Goal: Information Seeking & Learning: Learn about a topic

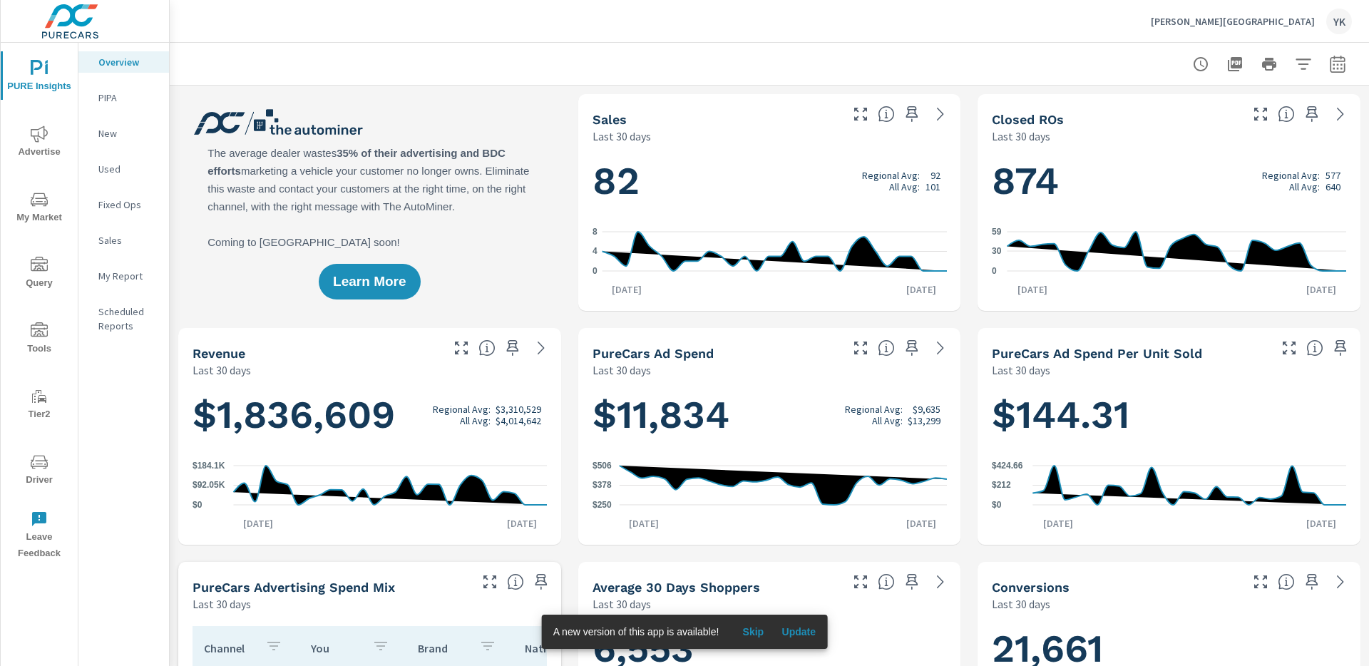
click at [26, 138] on span "Advertise" at bounding box center [39, 143] width 68 height 35
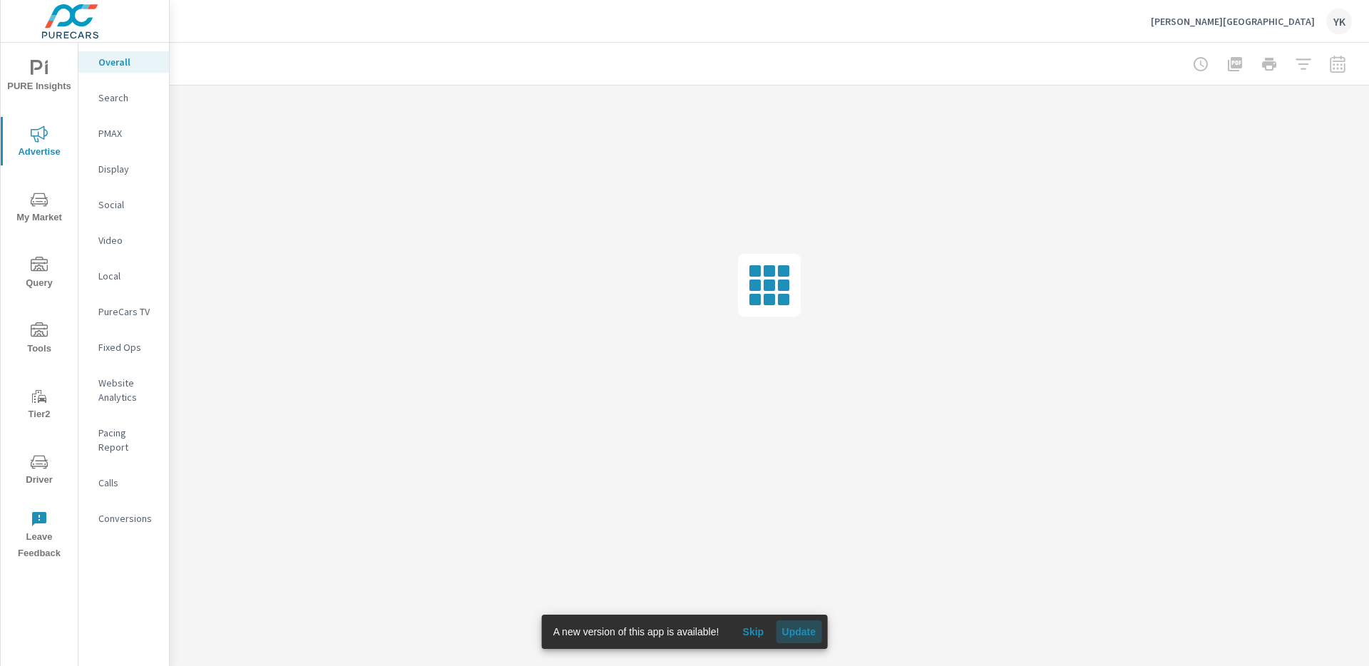
click at [812, 485] on span "Update" at bounding box center [799, 632] width 34 height 13
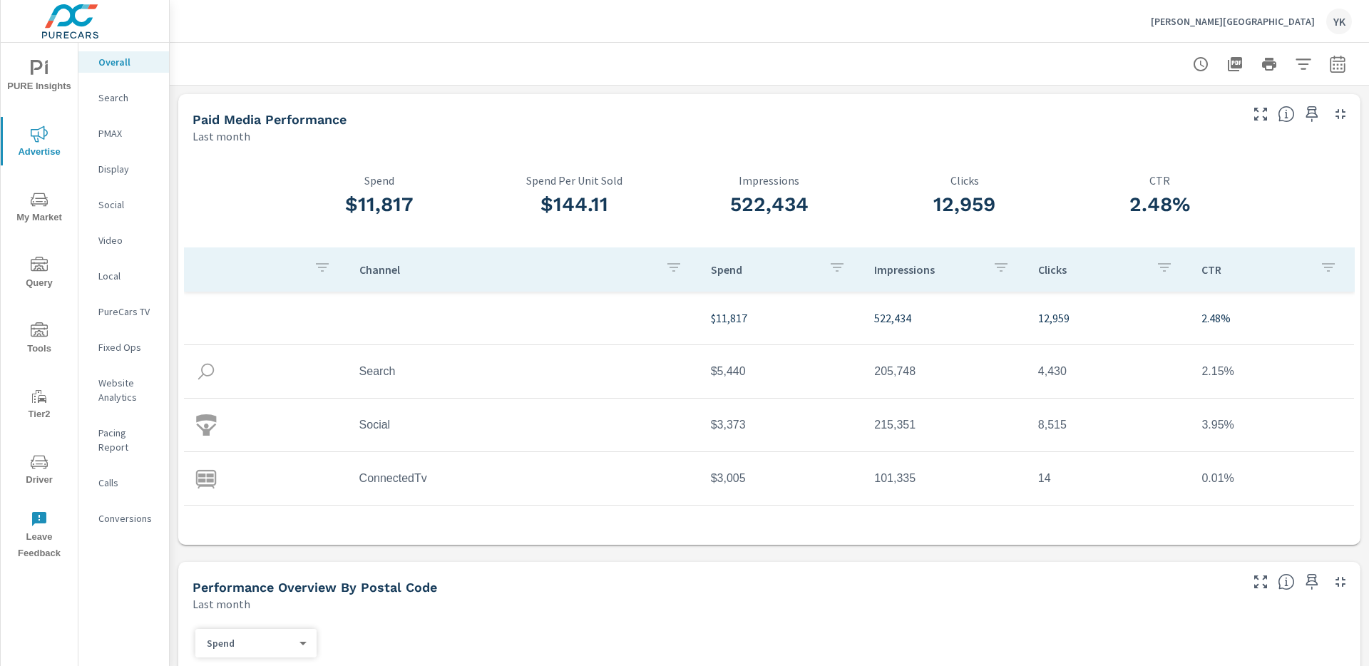
click at [1349, 68] on button "button" at bounding box center [1338, 64] width 29 height 29
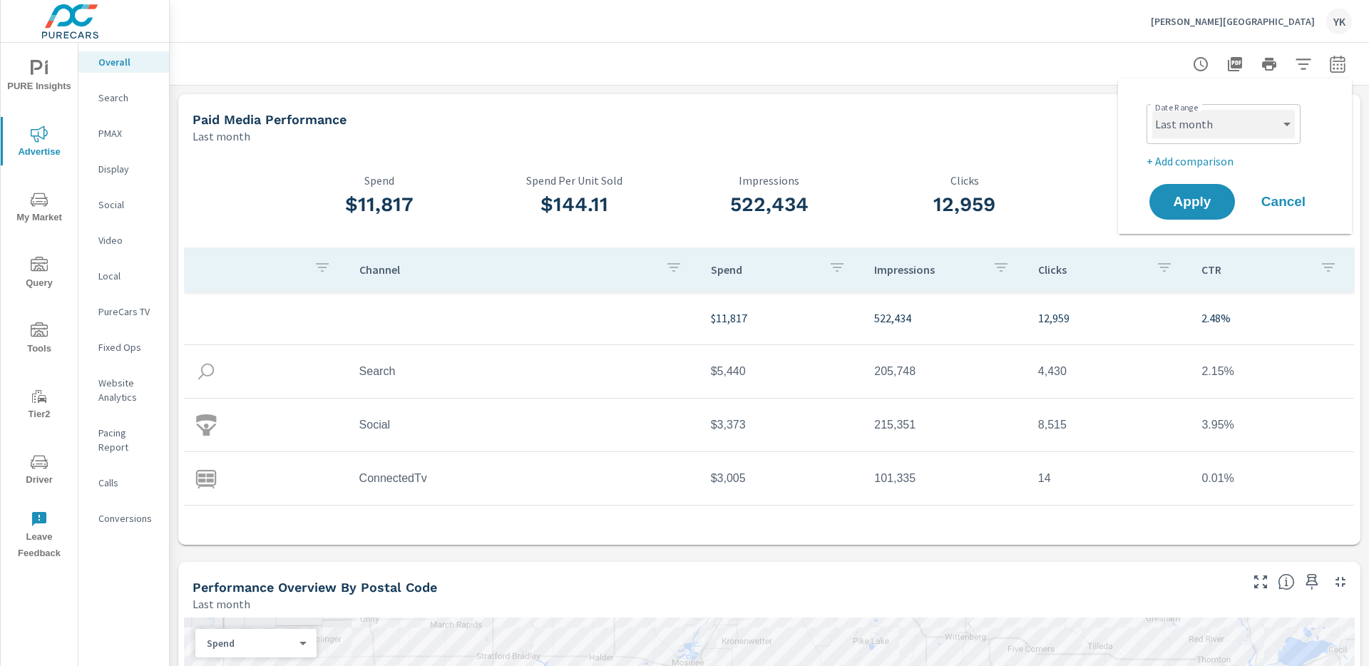
click at [1247, 121] on select "Custom [DATE] Last week Last 7 days Last 14 days Last 30 days Last 45 days Last…" at bounding box center [1224, 124] width 143 height 29
click at [1153, 110] on select "Custom [DATE] Last week Last 7 days Last 14 days Last 30 days Last 45 days Last…" at bounding box center [1224, 124] width 143 height 29
select select "Month to date"
click at [1198, 202] on span "Apply" at bounding box center [1192, 202] width 58 height 14
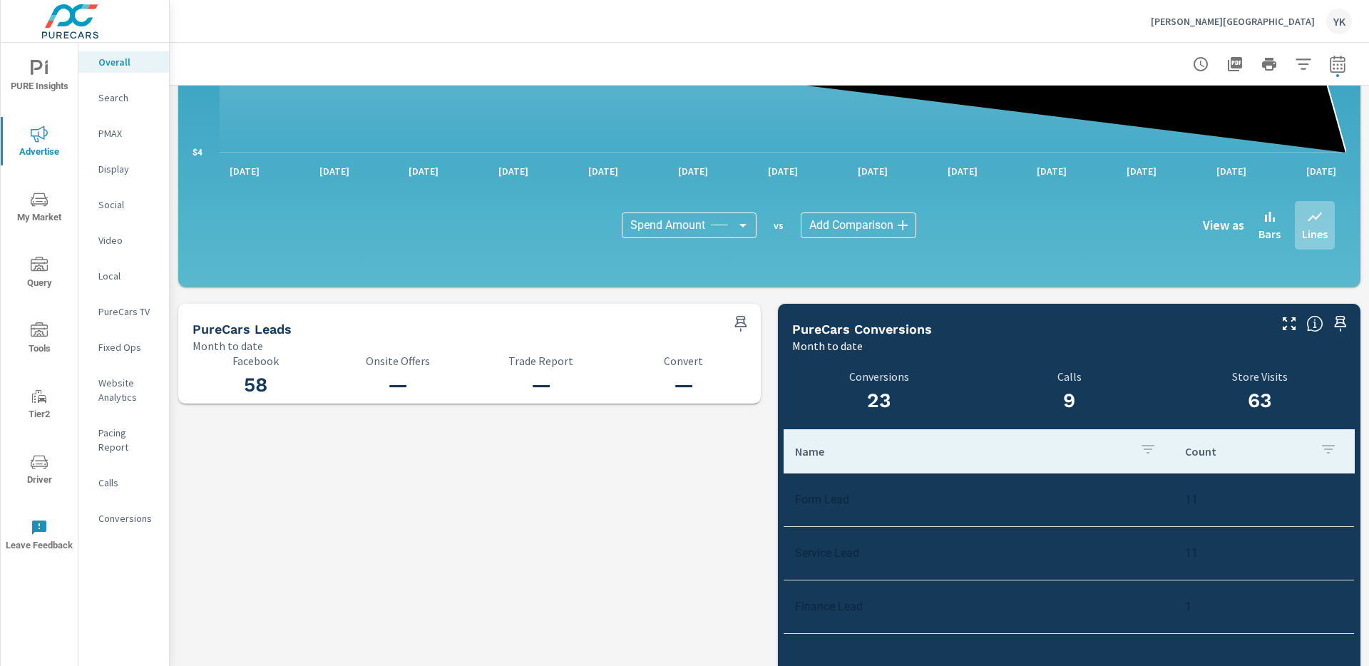
scroll to position [1312, 0]
click at [1341, 70] on icon "button" at bounding box center [1337, 64] width 17 height 17
select select "Month to date"
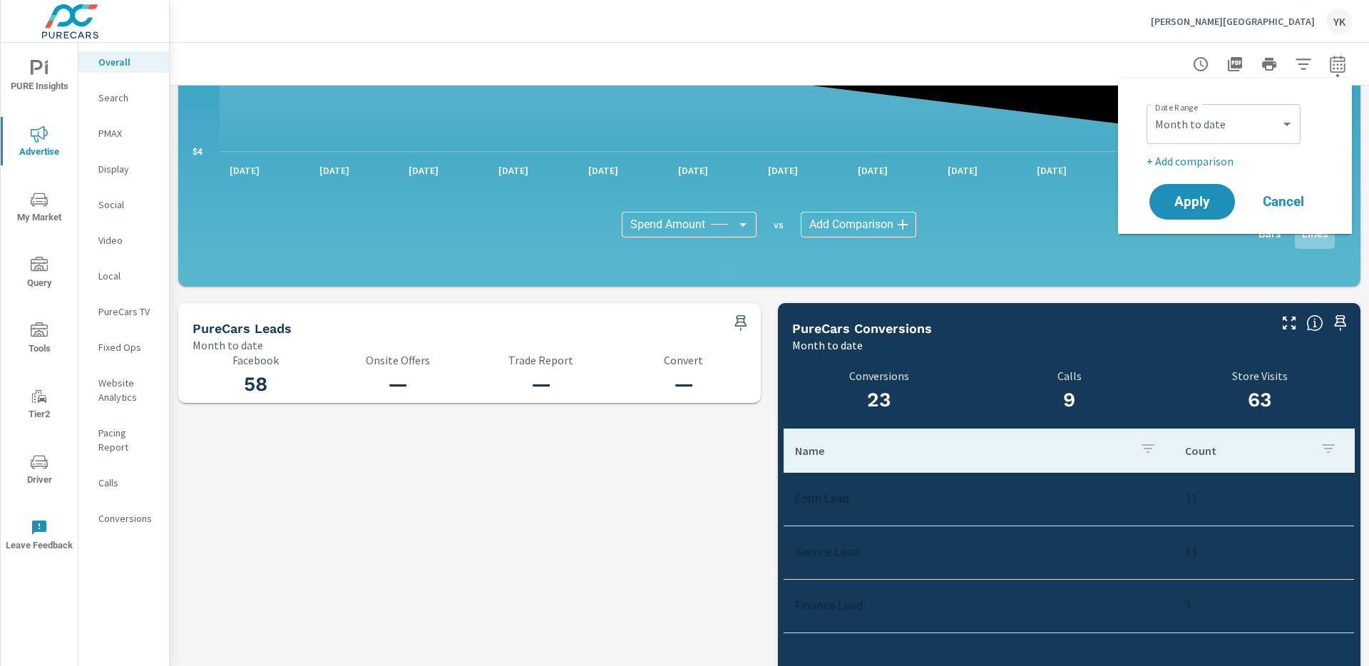
click at [1232, 160] on p "+ Add comparison" at bounding box center [1238, 161] width 183 height 17
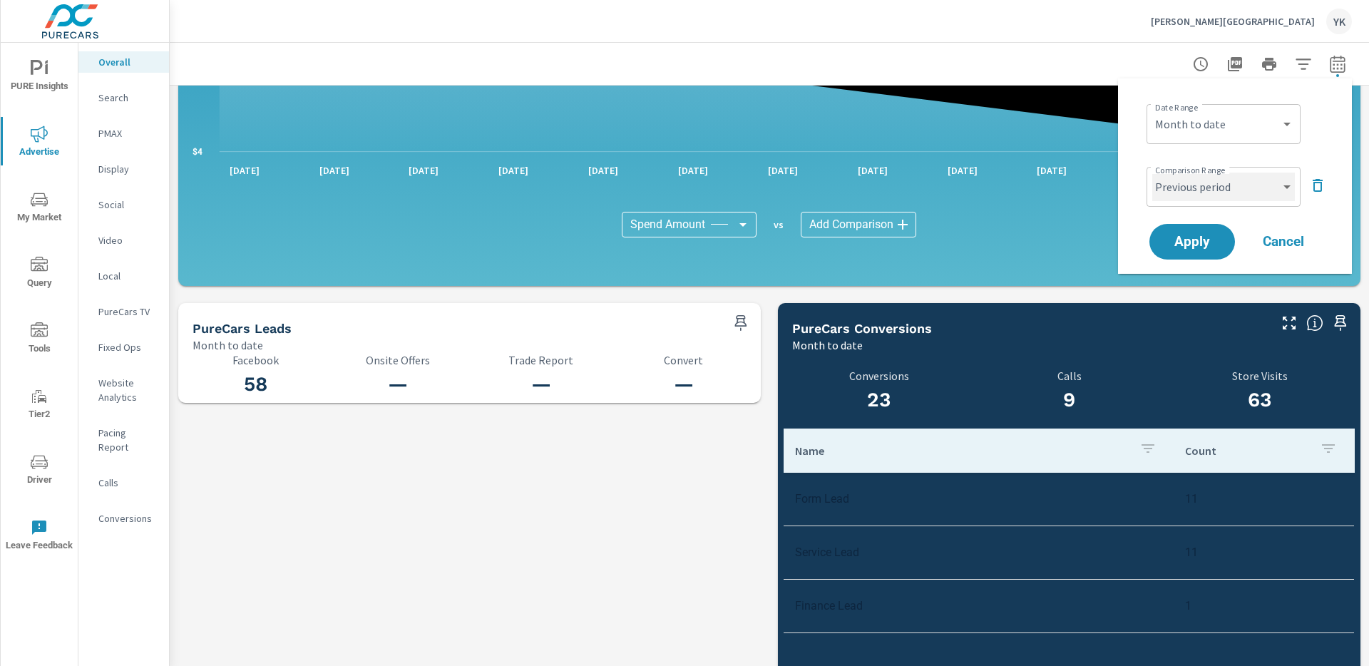
click at [1225, 185] on select "Custom Previous period Previous month Previous year" at bounding box center [1224, 187] width 143 height 29
click at [1153, 173] on select "Custom Previous period Previous month Previous year" at bounding box center [1224, 187] width 143 height 29
select select "Previous month"
click at [1225, 239] on button "Apply" at bounding box center [1192, 241] width 88 height 37
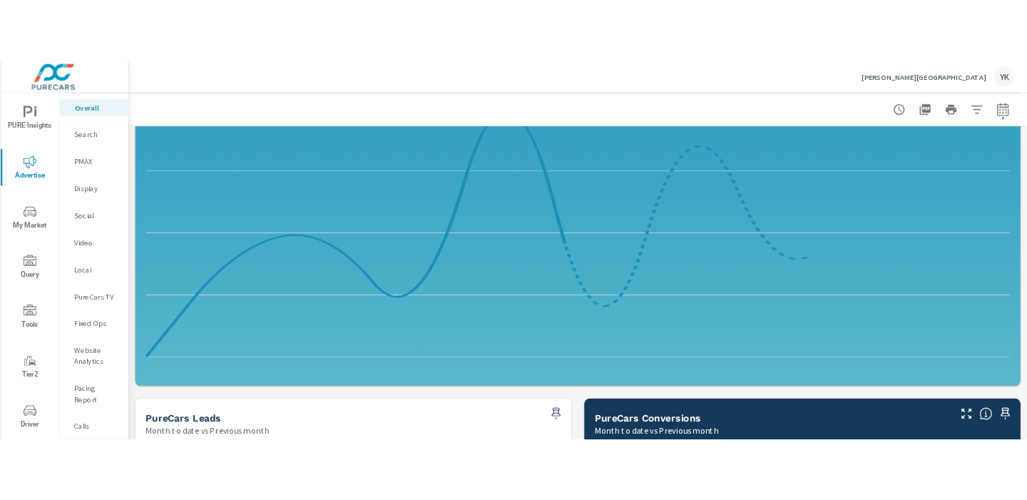
scroll to position [1633, 0]
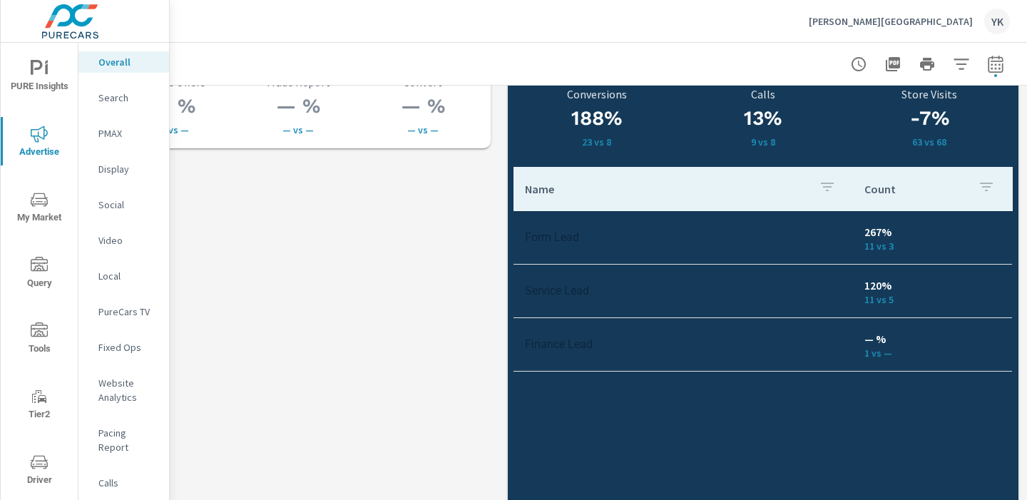
scroll to position [2053, 198]
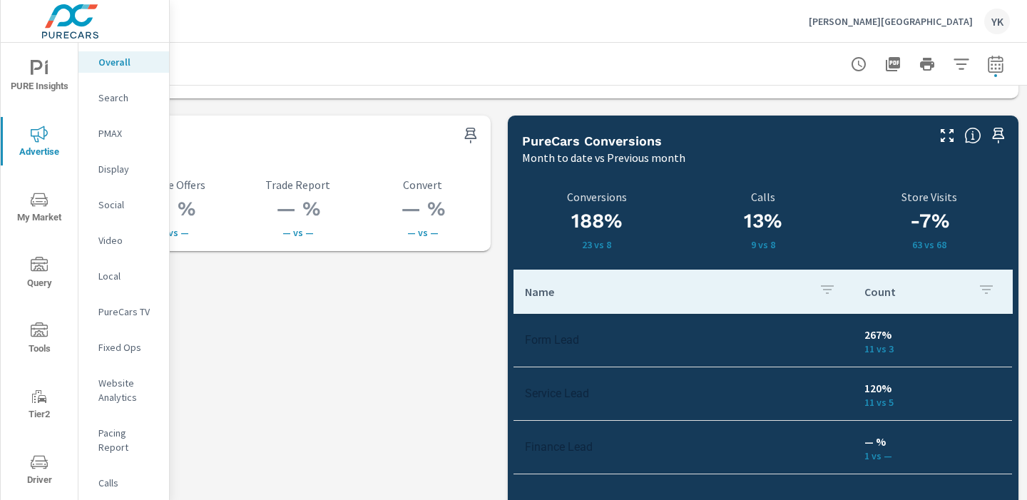
scroll to position [1962, 198]
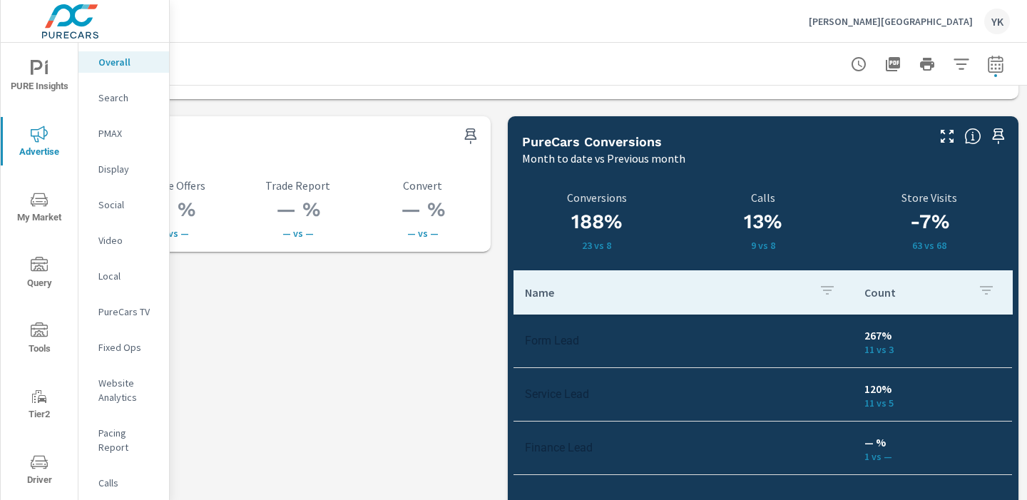
click at [623, 246] on p "23 vs 8" at bounding box center [596, 245] width 149 height 11
click at [943, 141] on icon "button" at bounding box center [947, 136] width 17 height 17
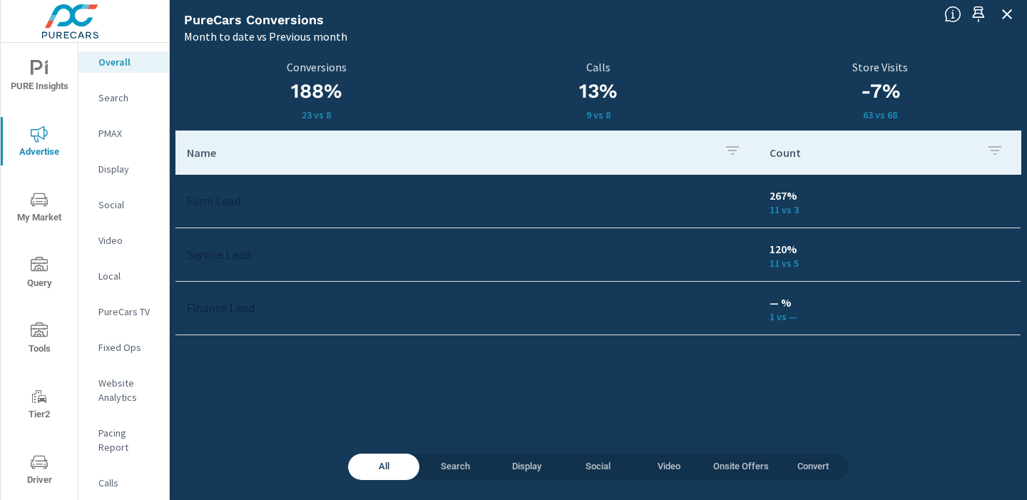
scroll to position [0, 198]
click at [238, 220] on tr "Form Lead 267% 11 vs 3" at bounding box center [597, 201] width 845 height 53
drag, startPoint x: 216, startPoint y: 210, endPoint x: 339, endPoint y: 213, distance: 123.4
click at [339, 213] on td "Form Lead" at bounding box center [466, 201] width 583 height 36
click at [1009, 16] on icon "button" at bounding box center [1007, 14] width 10 height 10
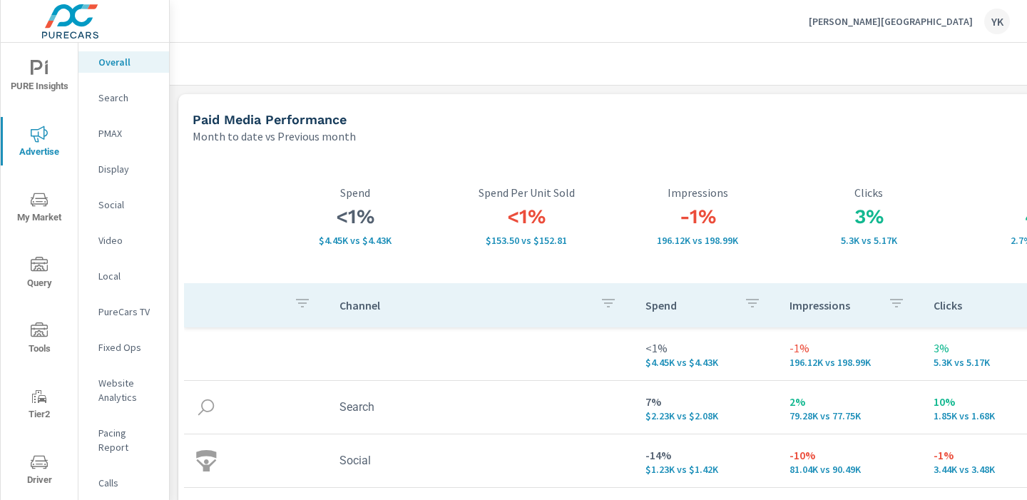
click at [24, 75] on span "PURE Insights" at bounding box center [39, 77] width 68 height 35
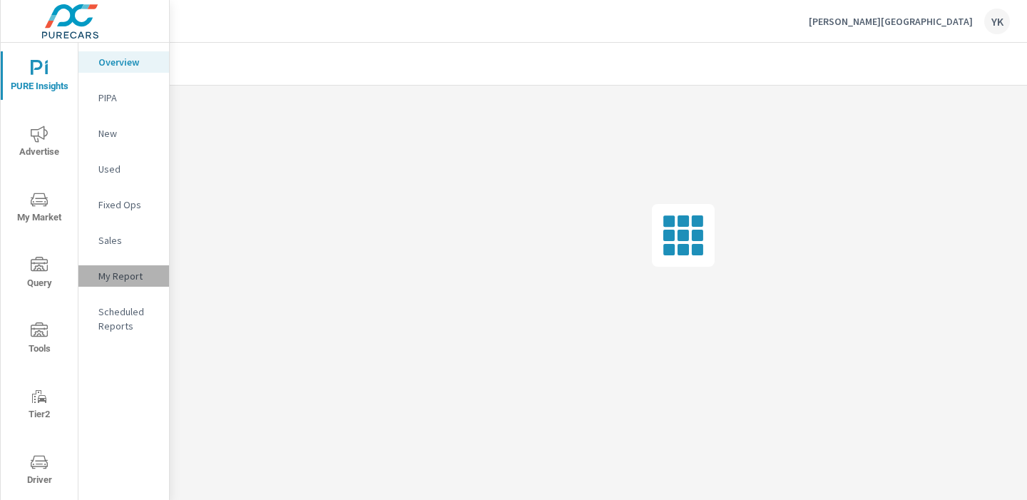
click at [123, 271] on p "My Report" at bounding box center [127, 276] width 59 height 14
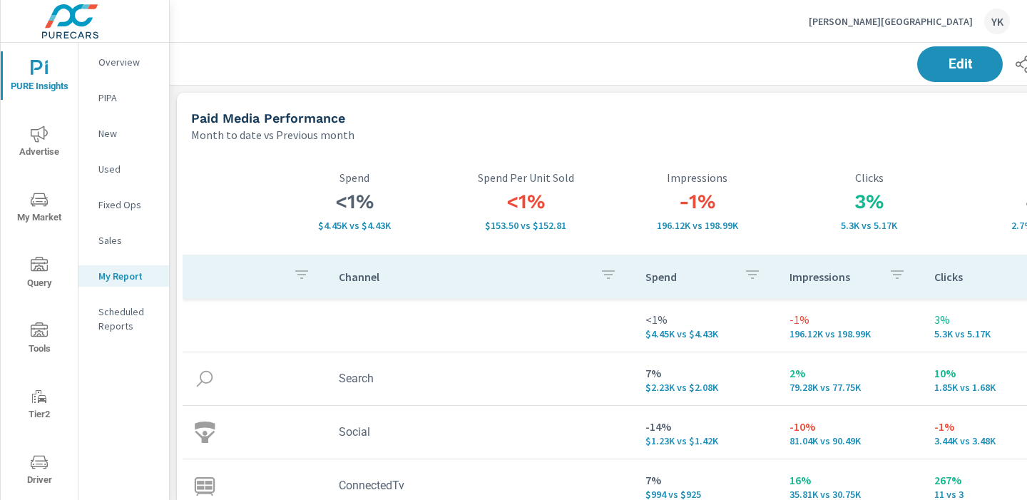
scroll to position [3945, 1056]
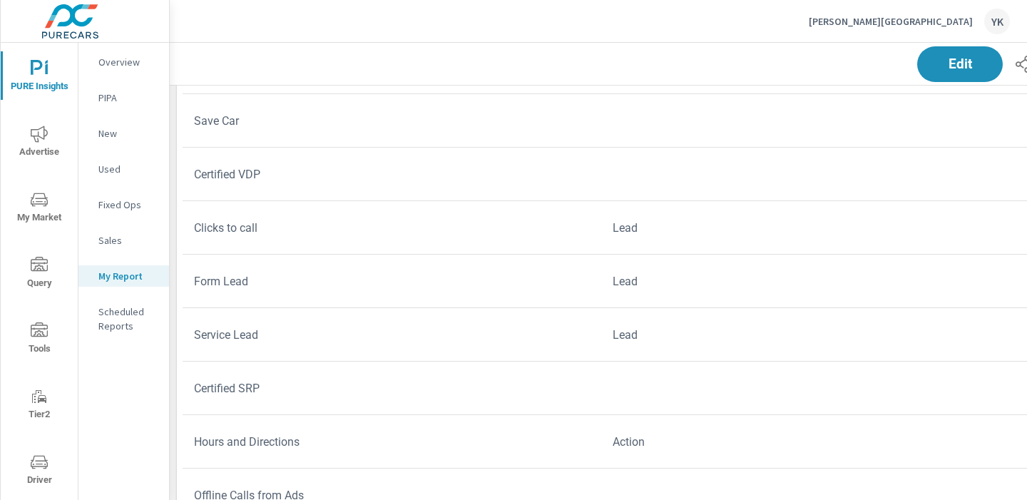
scroll to position [1715, 0]
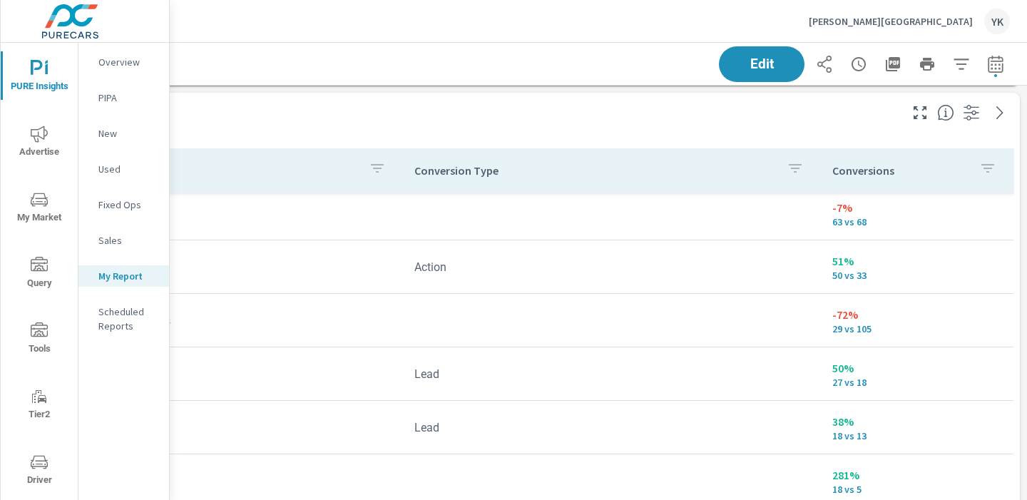
scroll to position [1465, 198]
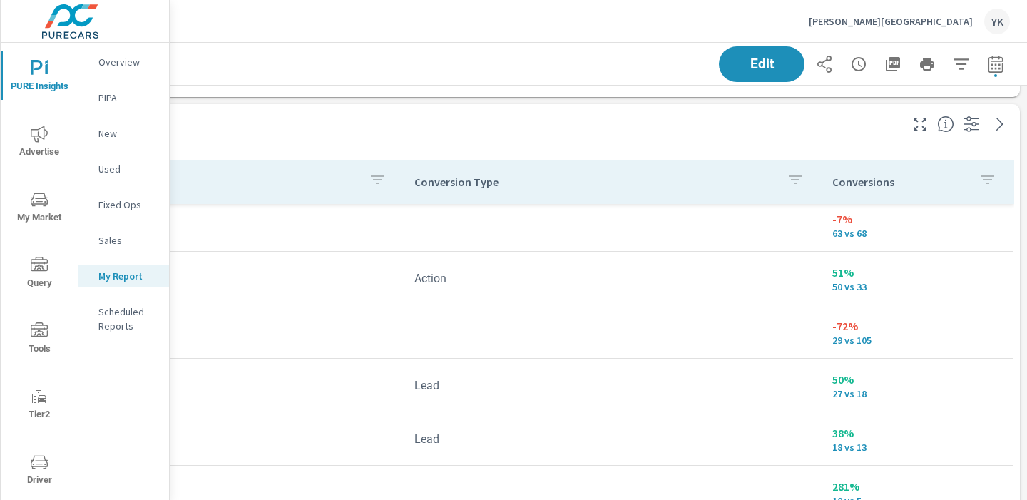
click at [914, 116] on icon "button" at bounding box center [920, 124] width 17 height 17
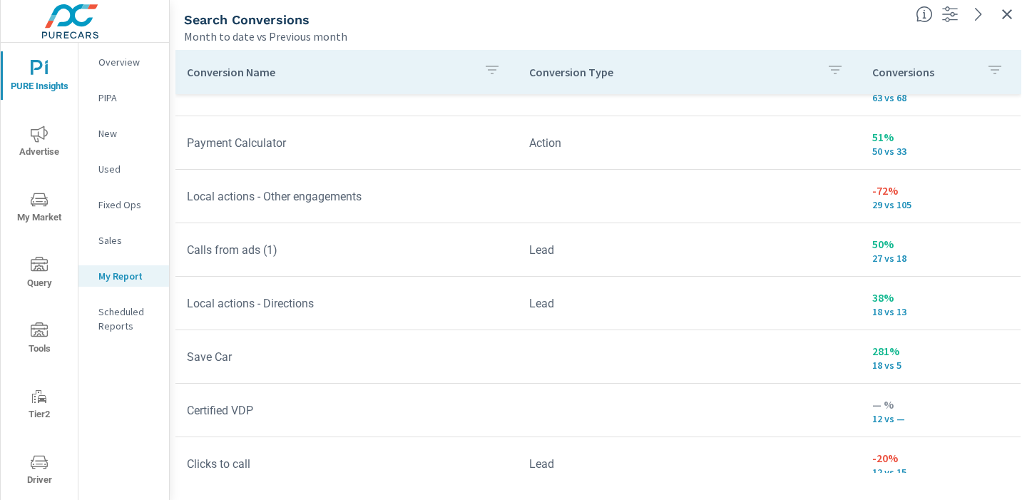
scroll to position [307, 0]
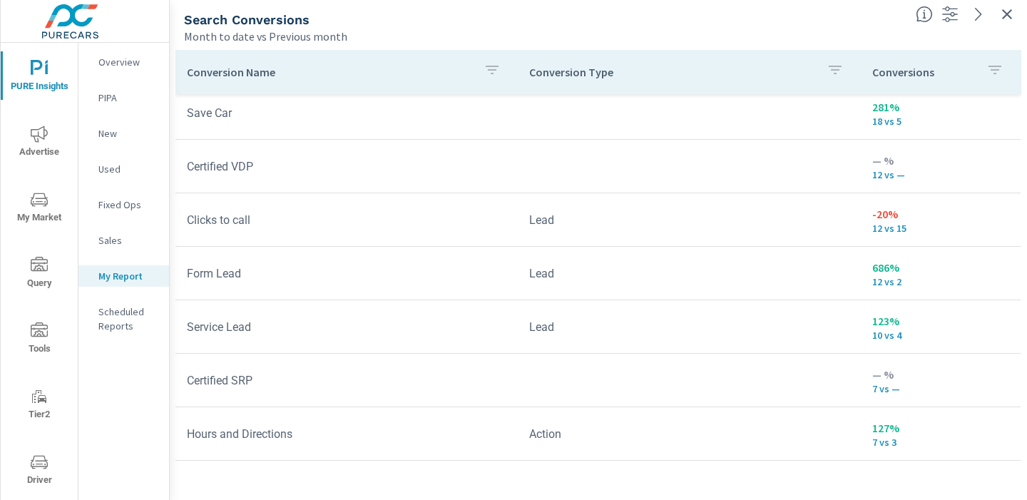
scroll to position [554, 0]
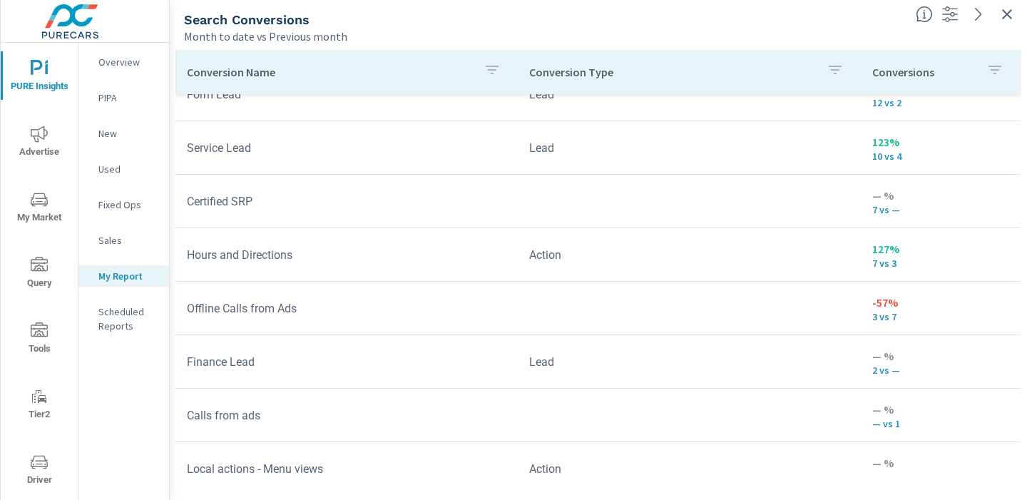
scroll to position [745, 0]
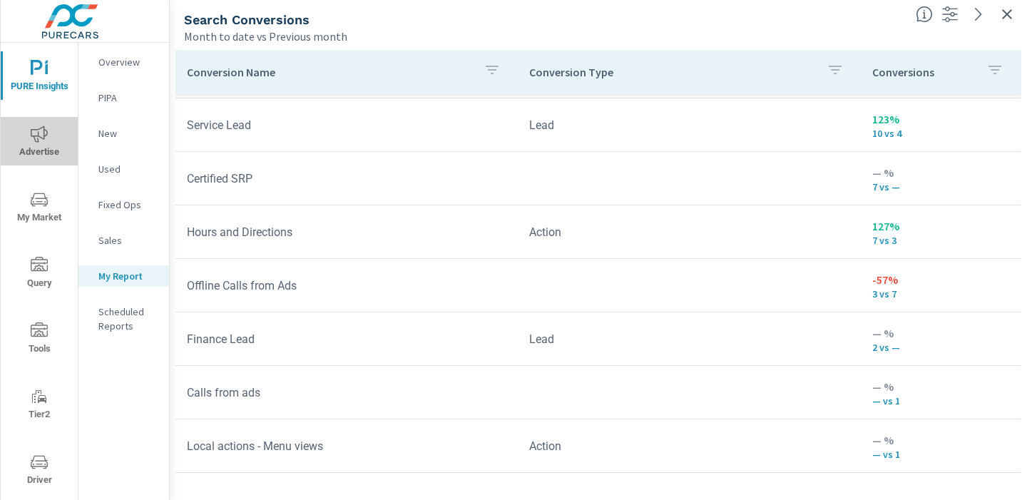
click at [41, 143] on span "Advertise" at bounding box center [39, 143] width 68 height 35
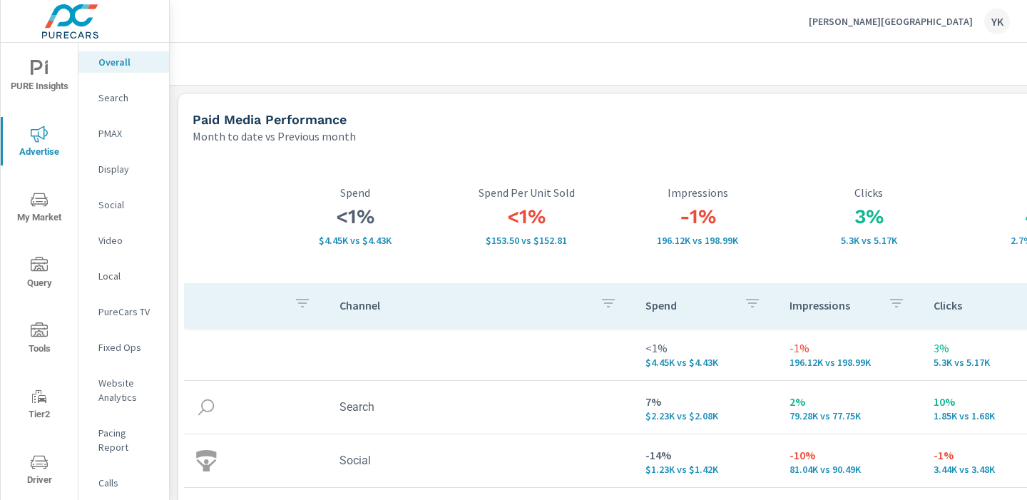
click at [51, 141] on span "Advertise" at bounding box center [39, 143] width 68 height 35
click at [43, 72] on icon "nav menu" at bounding box center [39, 68] width 17 height 17
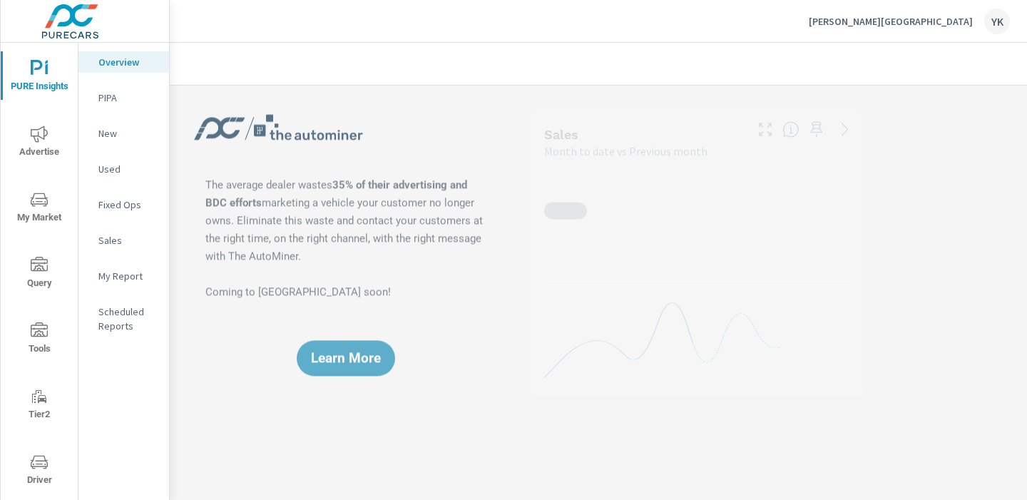
click at [22, 112] on div "PURE Insights Advertise My Market Query Tools Tier2 Driver Leave Feedback" at bounding box center [39, 305] width 77 height 525
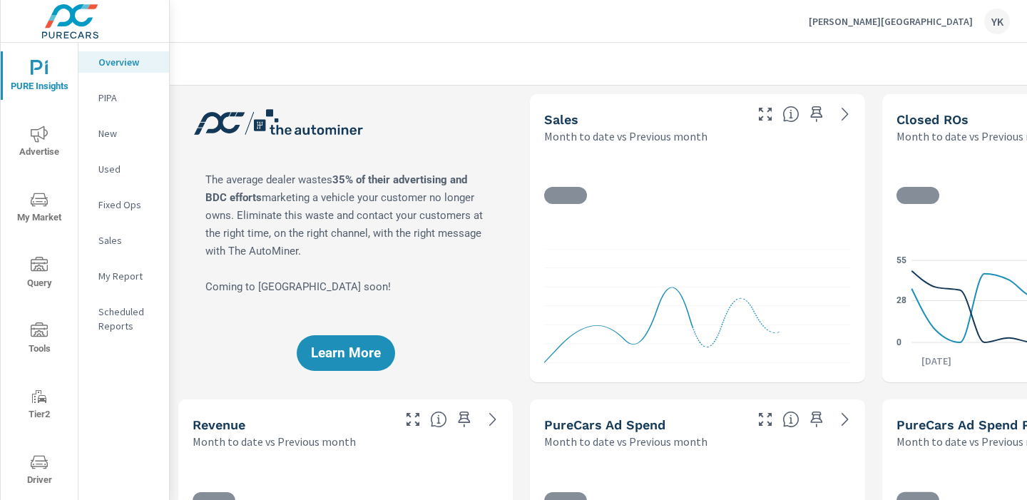
drag, startPoint x: 25, startPoint y: 103, endPoint x: 37, endPoint y: 147, distance: 45.9
click at [25, 102] on div "PURE Insights Advertise My Market Query Tools Tier2 Driver Leave Feedback" at bounding box center [39, 305] width 77 height 525
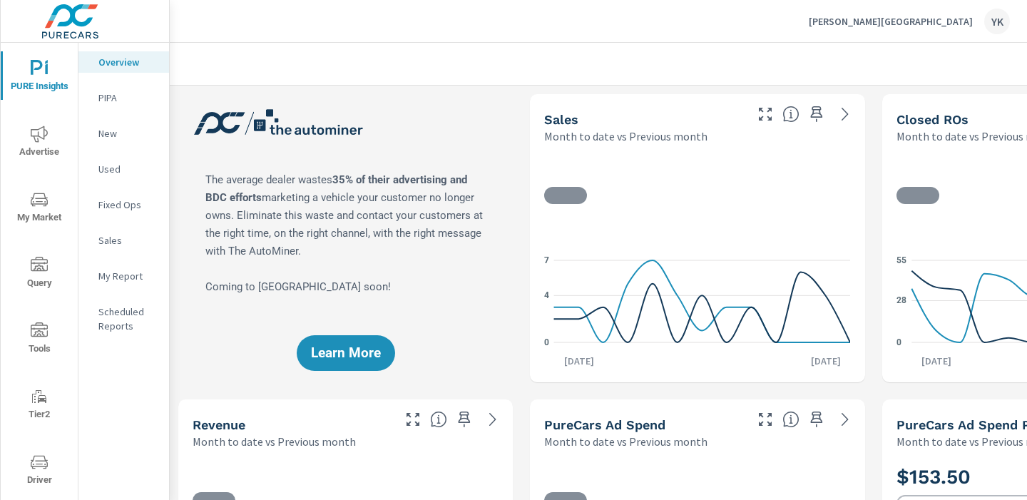
click at [42, 155] on span "Advertise" at bounding box center [39, 143] width 68 height 35
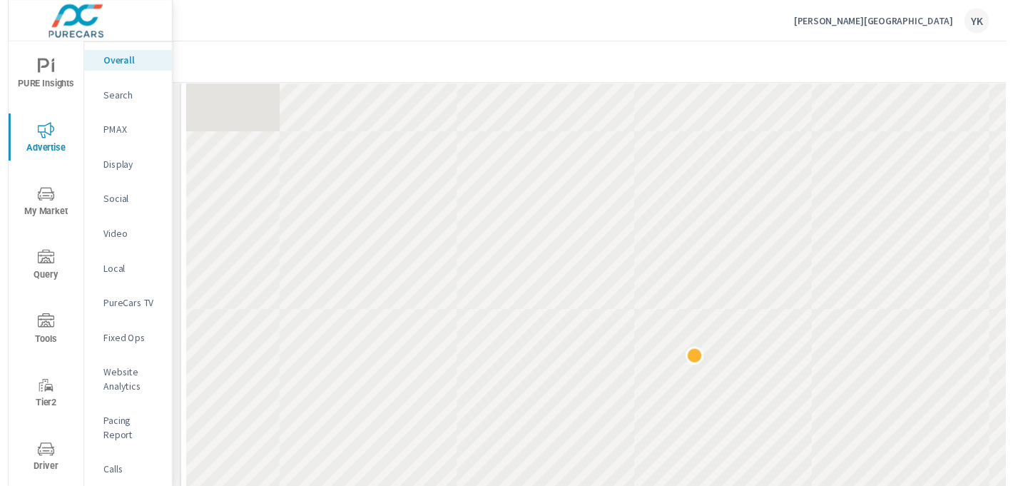
scroll to position [770, 0]
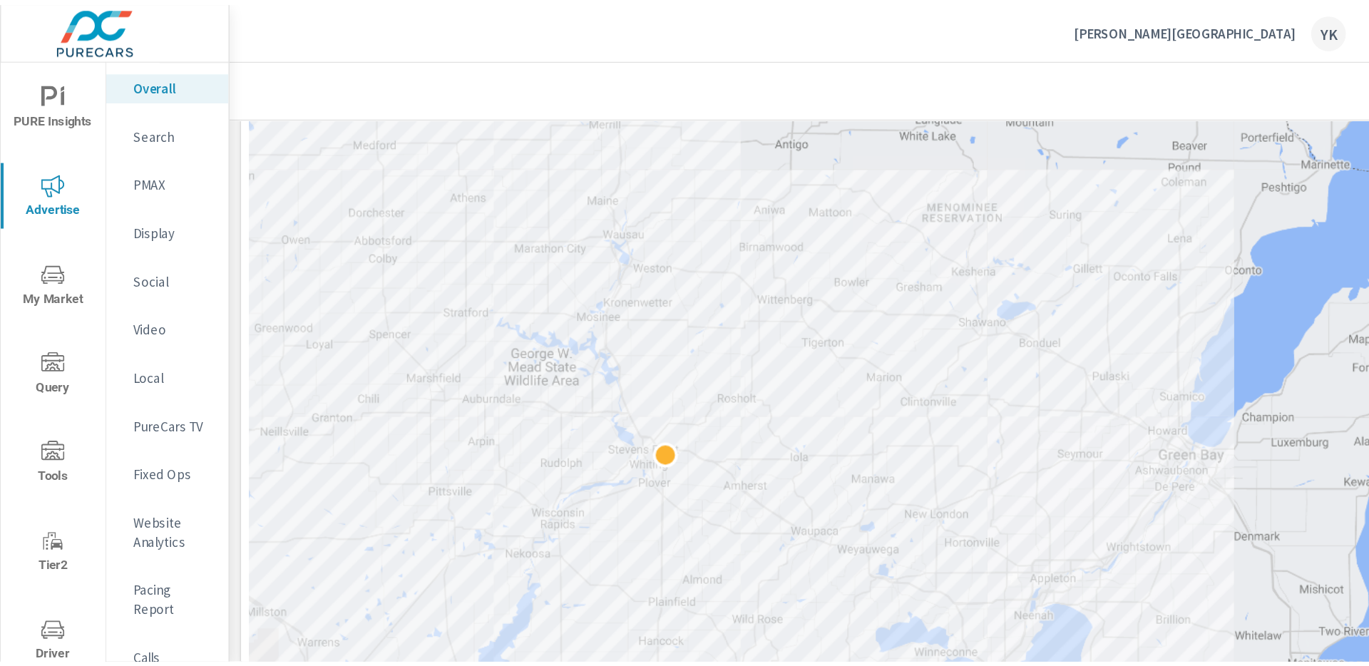
scroll to position [770, 0]
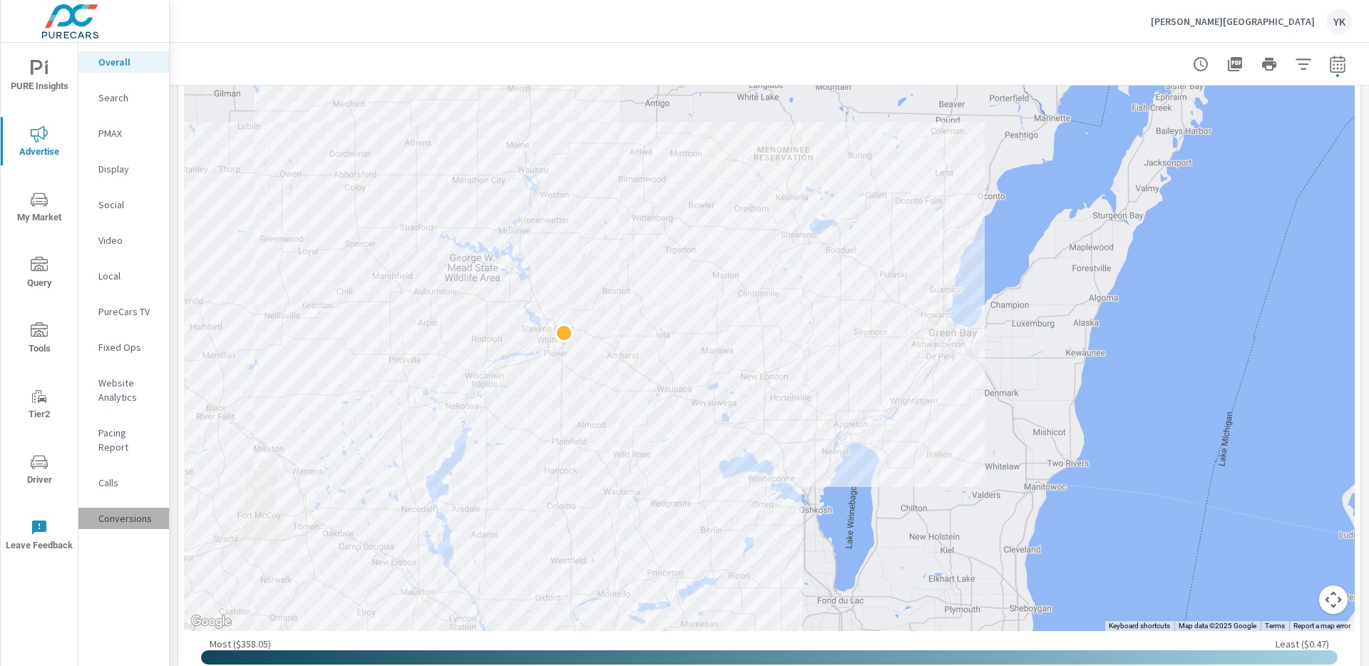
click at [111, 511] on p "Conversions" at bounding box center [127, 518] width 59 height 14
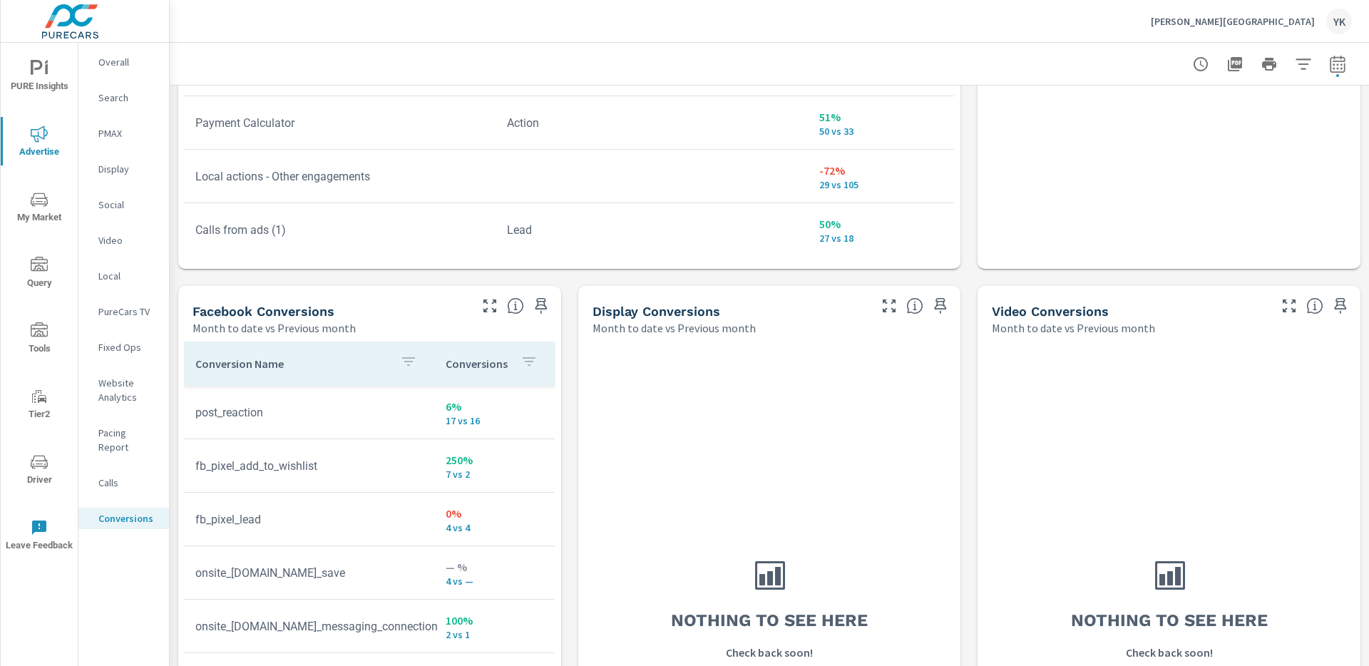
scroll to position [1404, 0]
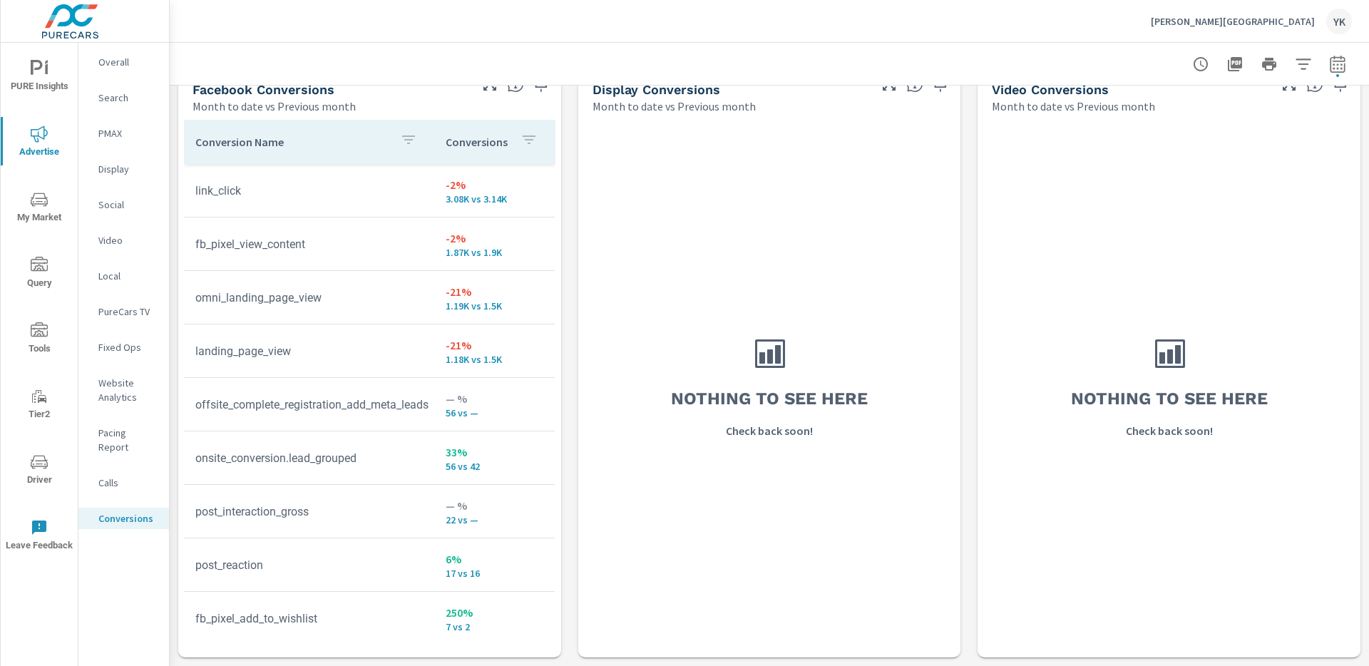
click at [120, 393] on p "Website Analytics" at bounding box center [127, 390] width 59 height 29
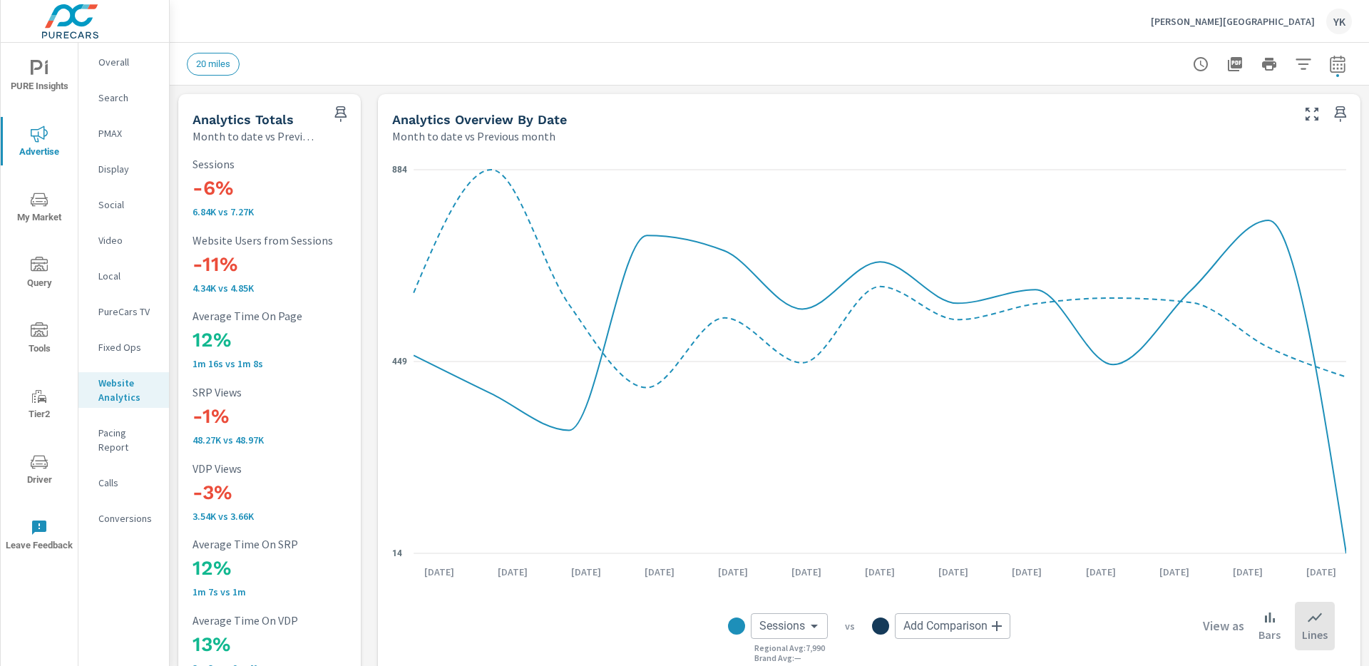
click at [1261, 22] on p "[PERSON_NAME][GEOGRAPHIC_DATA]" at bounding box center [1233, 21] width 164 height 13
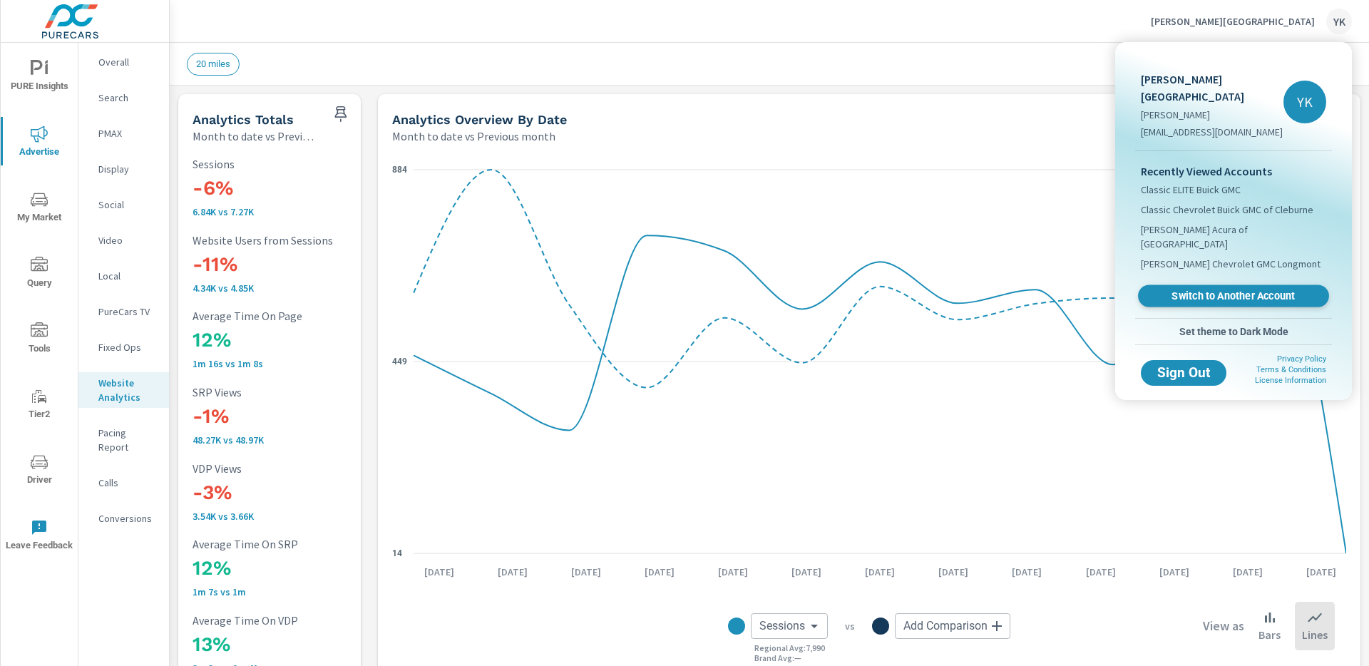
click at [1175, 290] on span "Switch to Another Account" at bounding box center [1233, 297] width 175 height 14
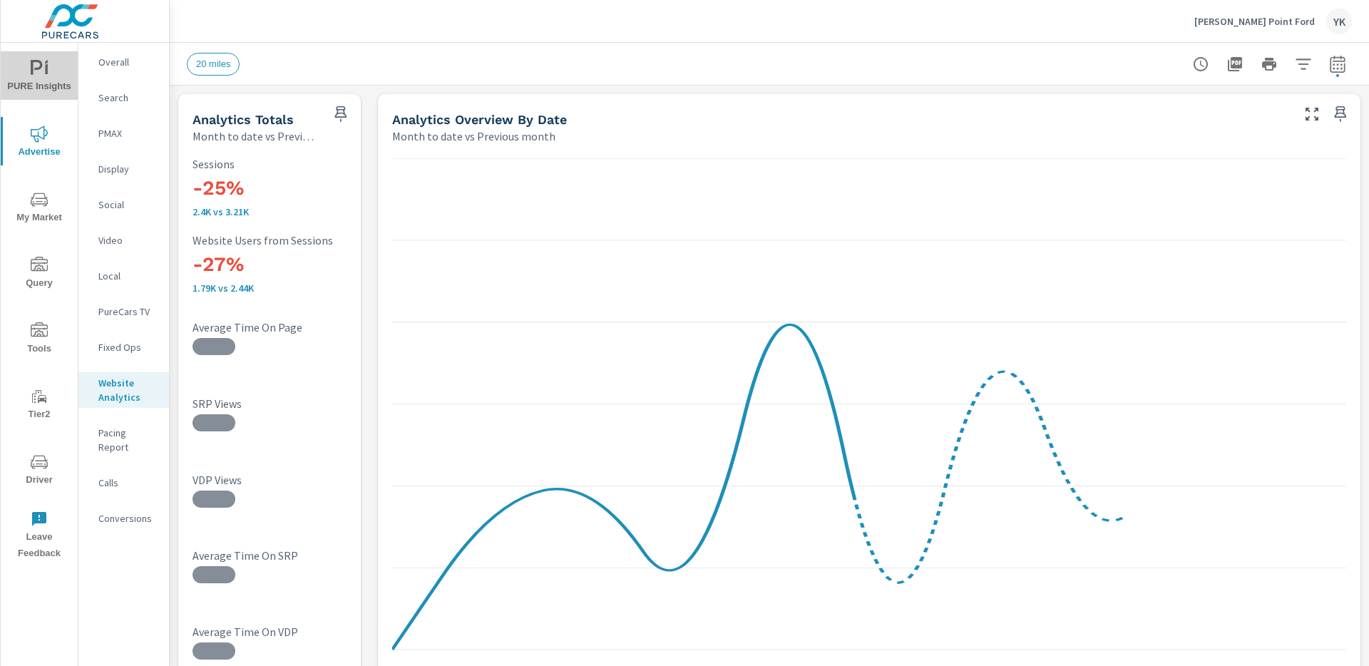
click at [47, 85] on span "PURE Insights" at bounding box center [39, 77] width 68 height 35
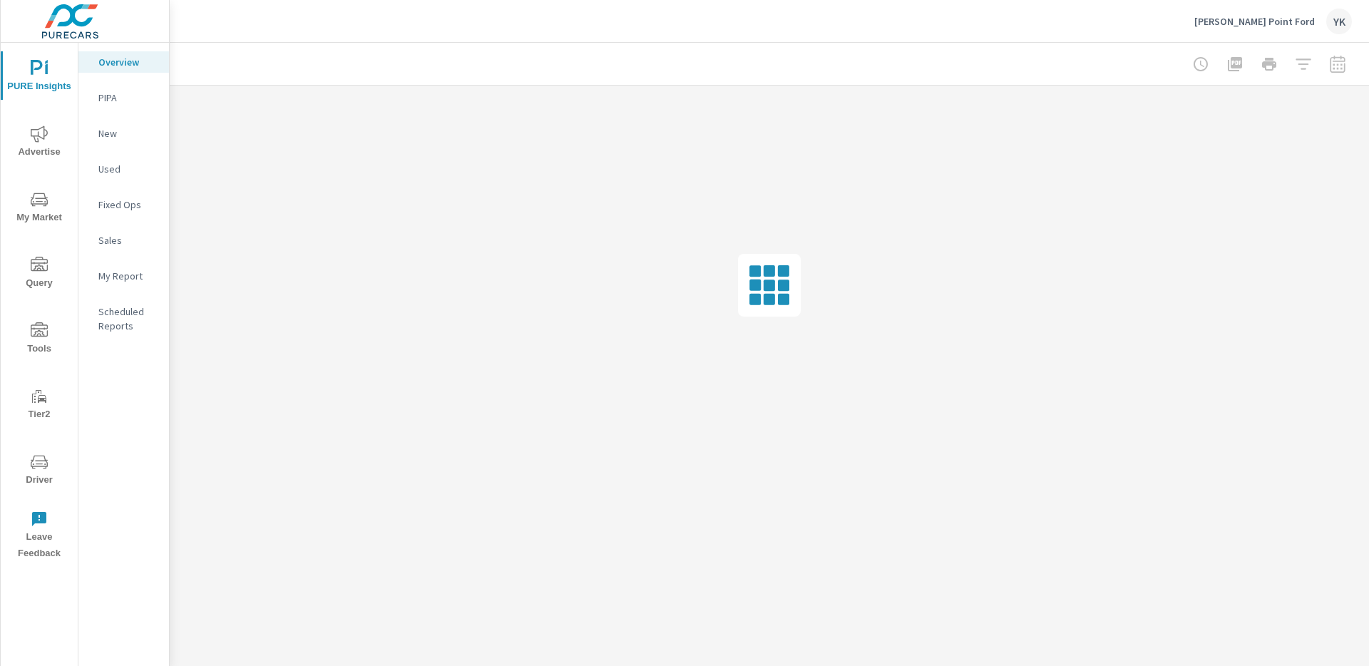
click at [117, 280] on p "My Report" at bounding box center [127, 276] width 59 height 14
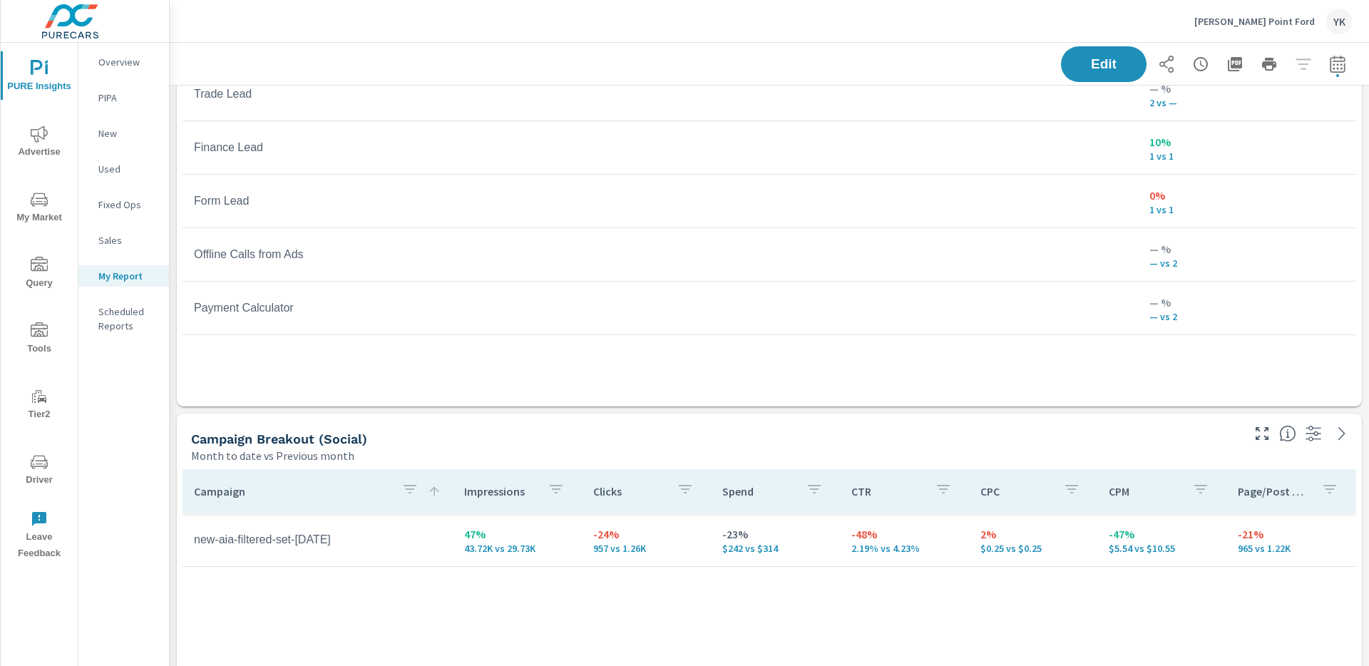
scroll to position [1976, 0]
click at [39, 134] on icon "nav menu" at bounding box center [39, 134] width 17 height 16
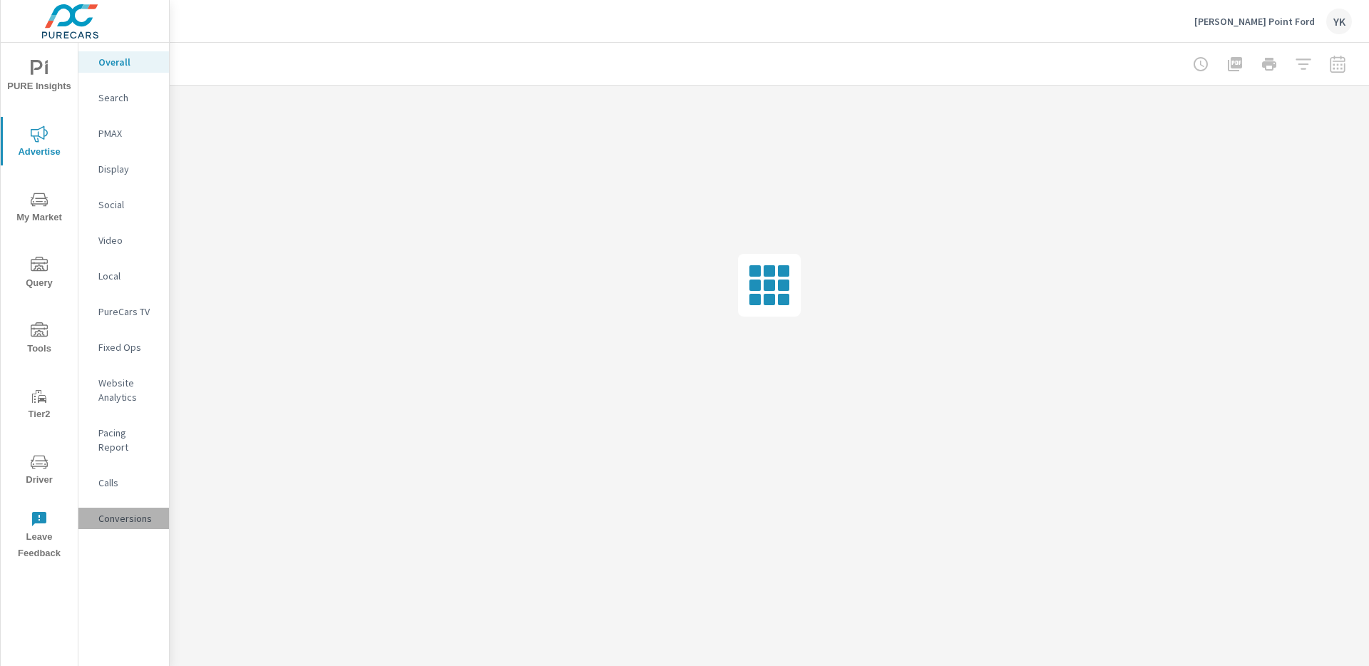
click at [131, 511] on p "Conversions" at bounding box center [127, 518] width 59 height 14
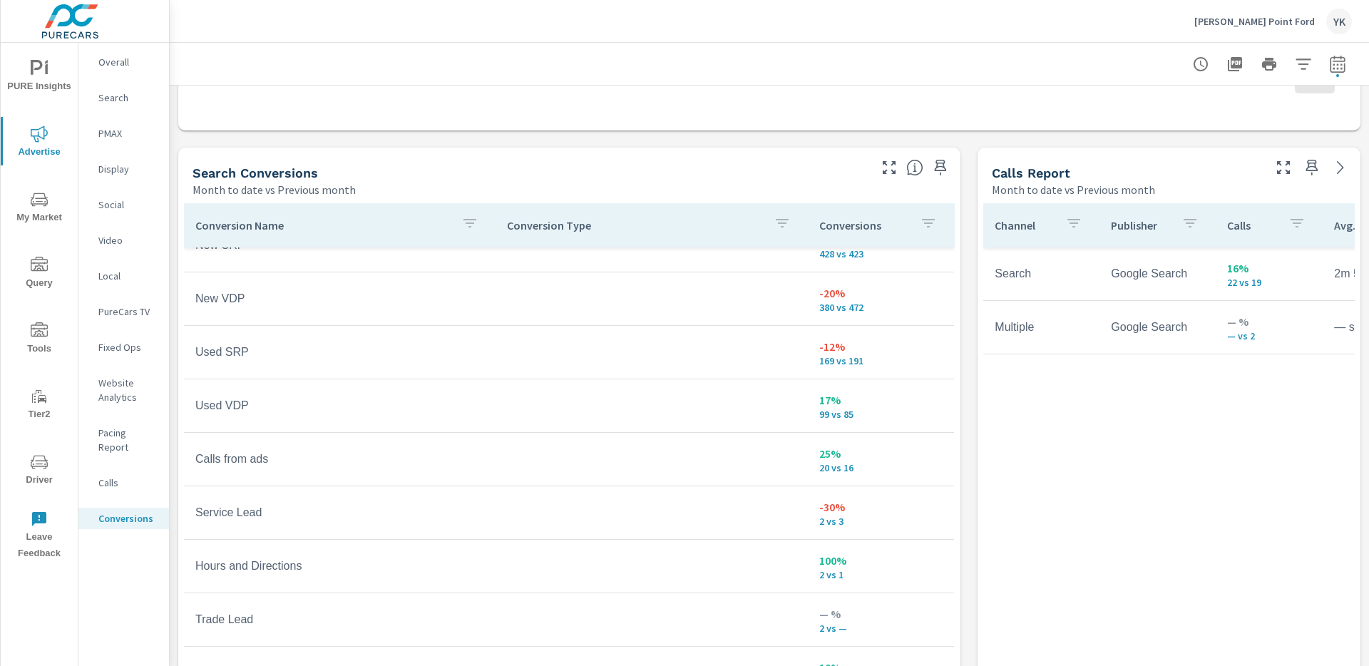
scroll to position [60, 0]
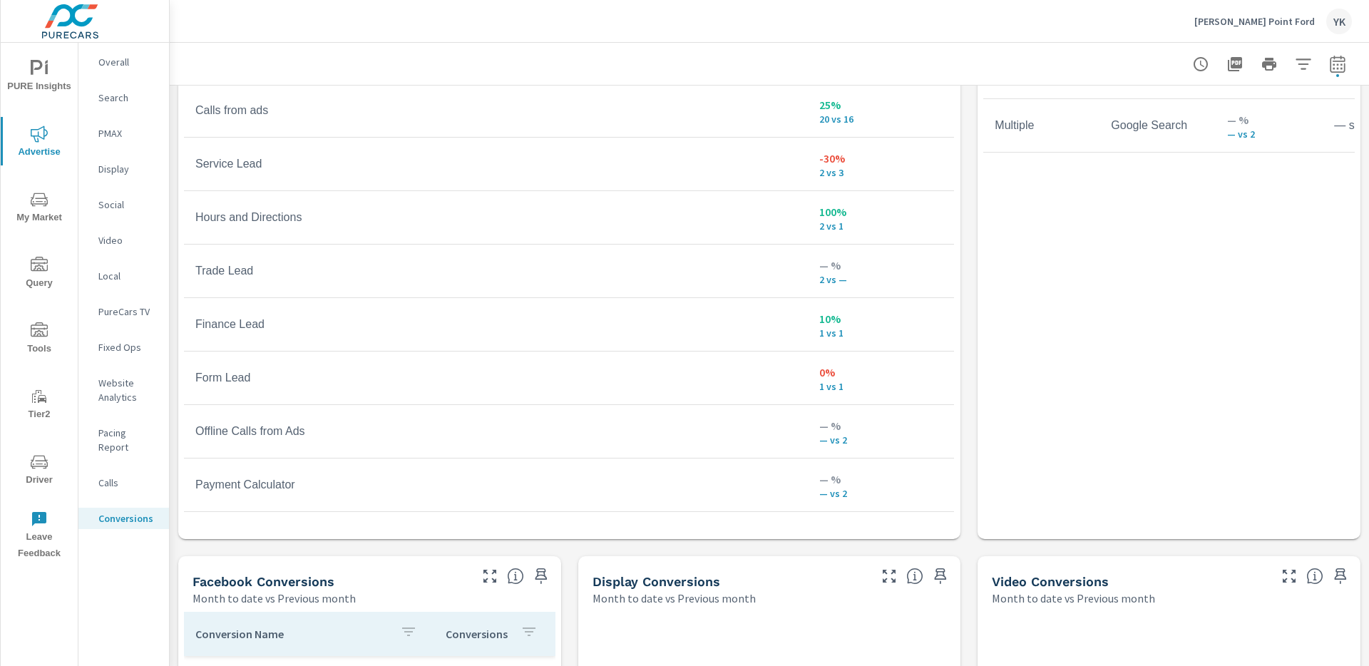
scroll to position [914, 0]
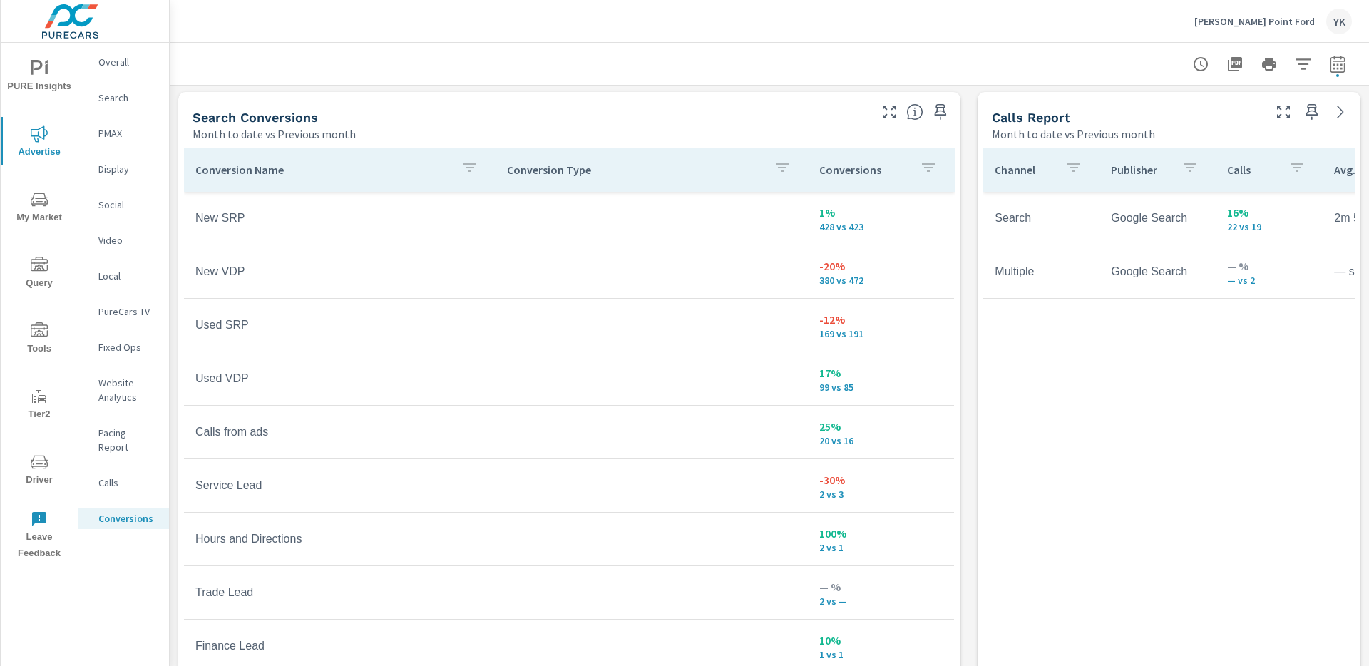
scroll to position [759, 0]
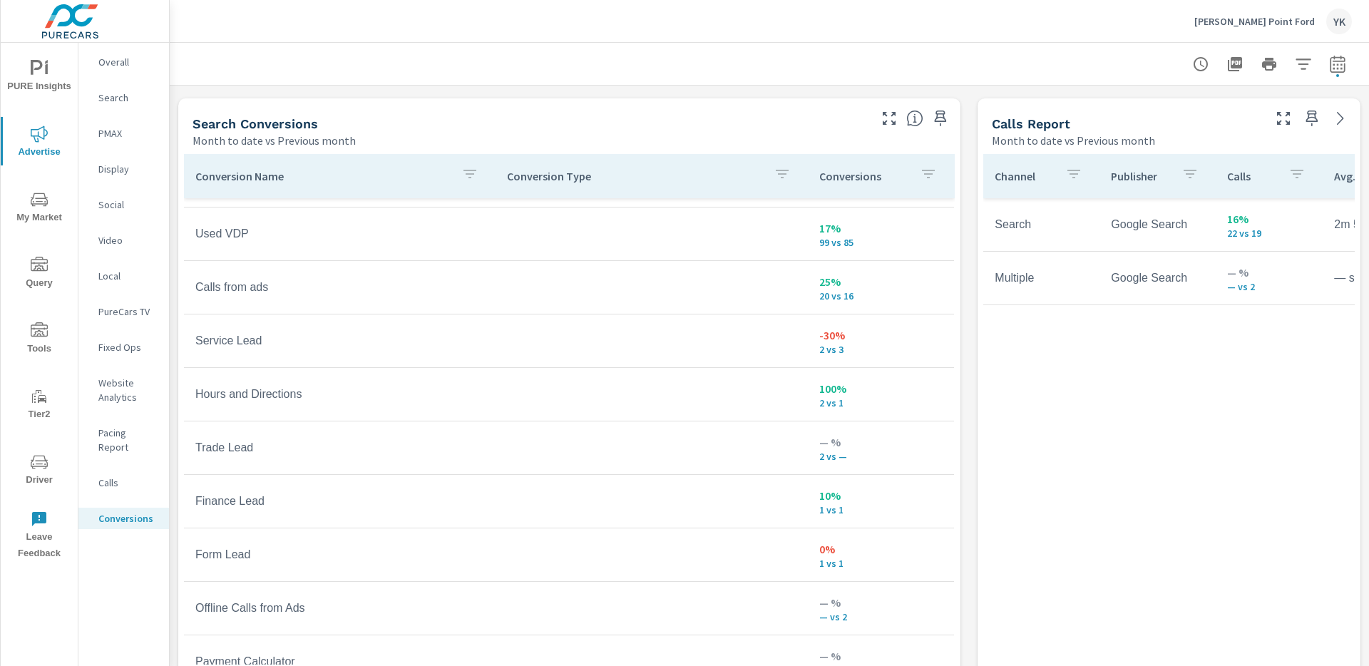
scroll to position [175, 0]
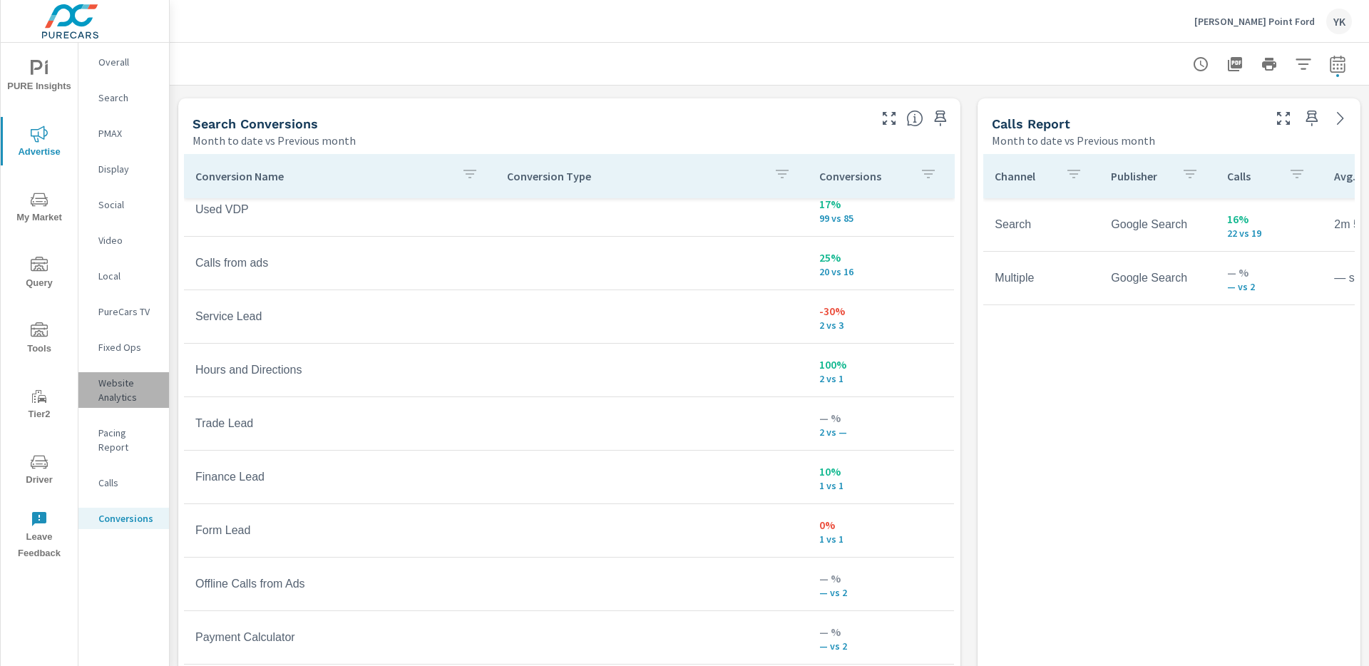
click at [118, 388] on p "Website Analytics" at bounding box center [127, 390] width 59 height 29
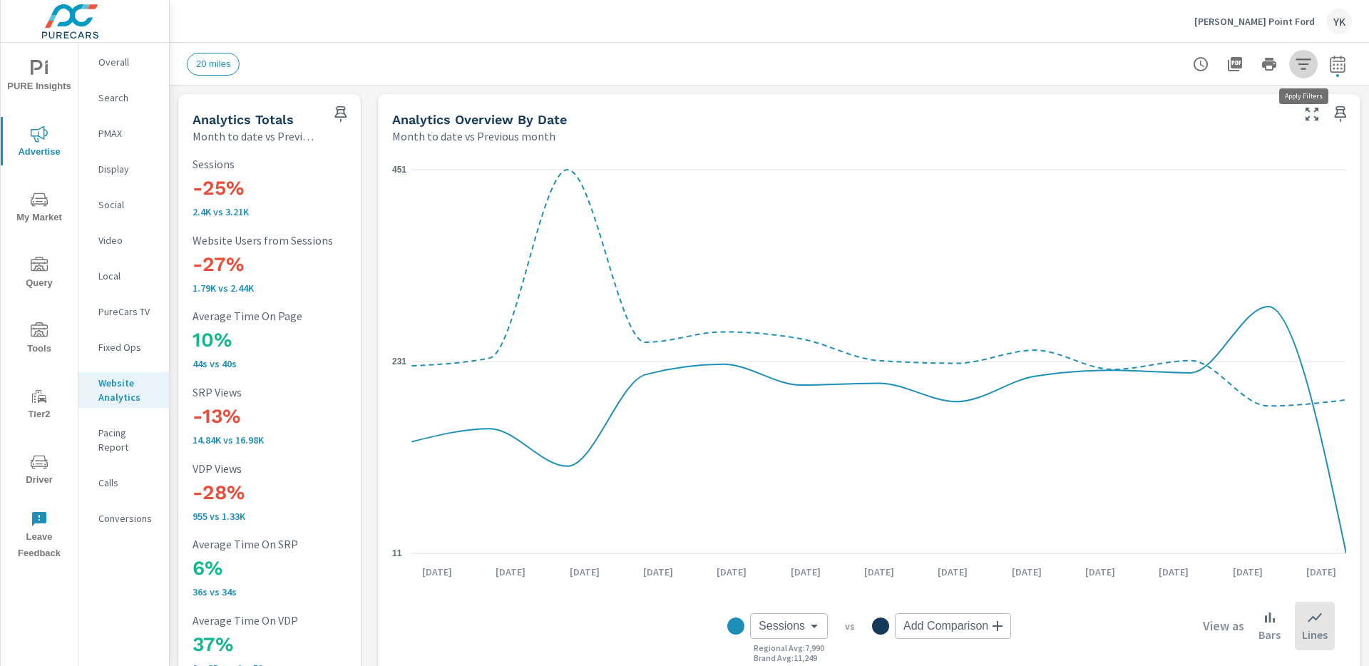
click at [1312, 63] on button "button" at bounding box center [1304, 64] width 29 height 29
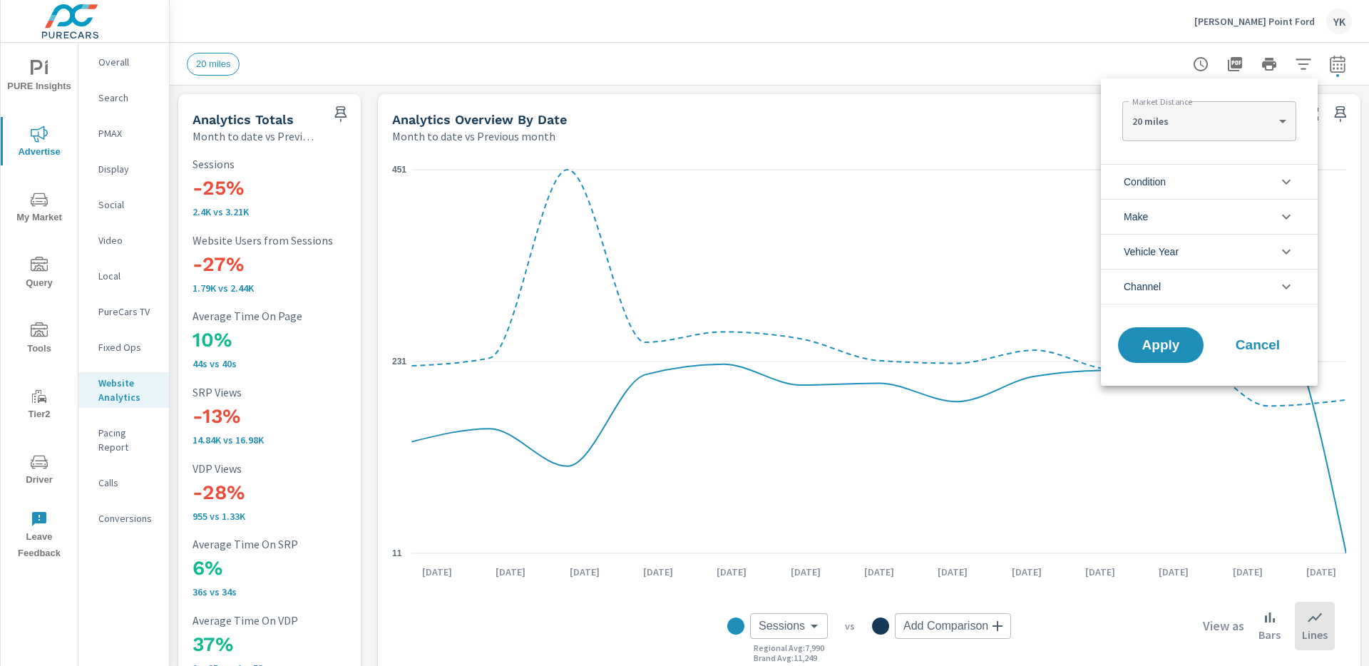
click at [1184, 178] on li "Condition" at bounding box center [1209, 181] width 217 height 35
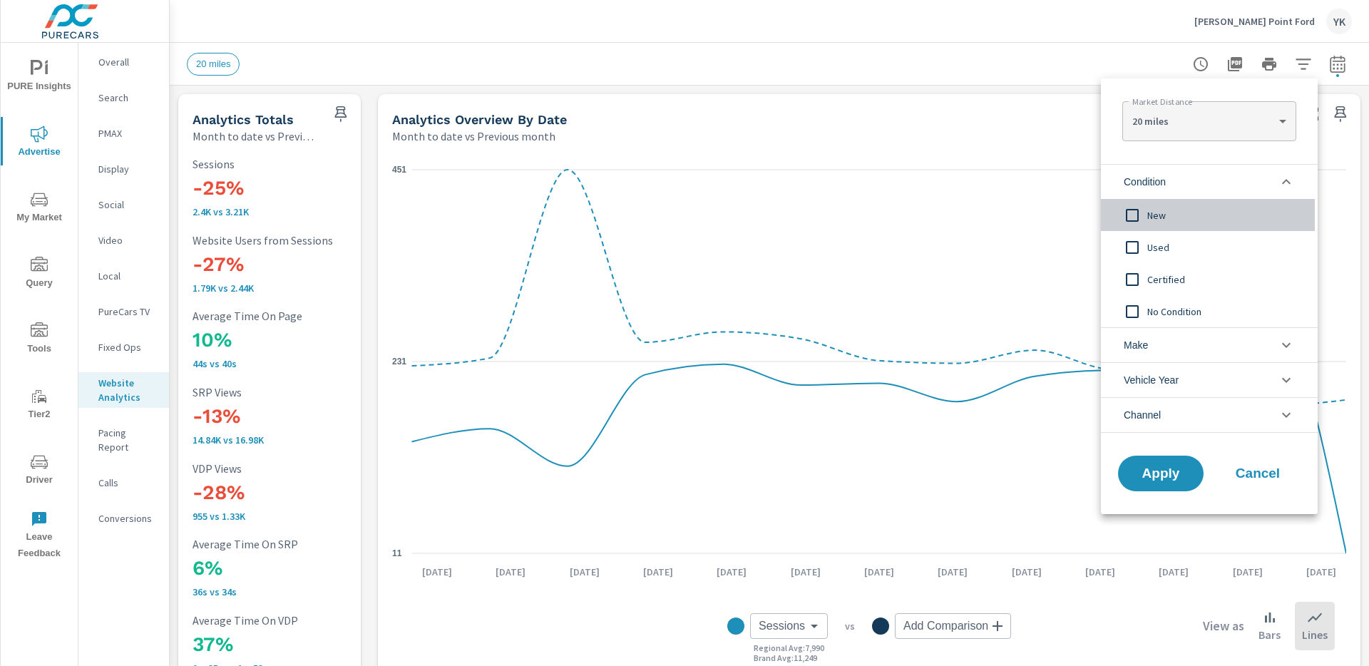
click at [1155, 220] on span "New" at bounding box center [1226, 215] width 156 height 17
click at [1168, 473] on span "Apply" at bounding box center [1161, 474] width 58 height 14
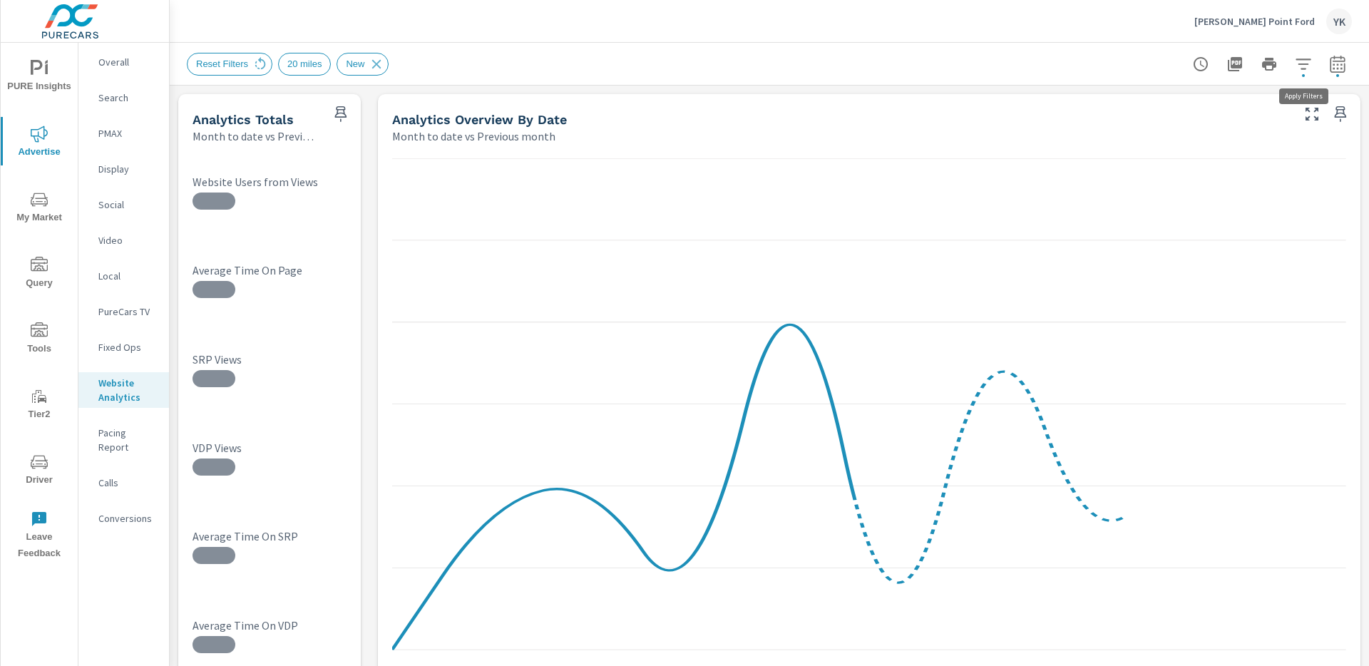
scroll to position [1, 0]
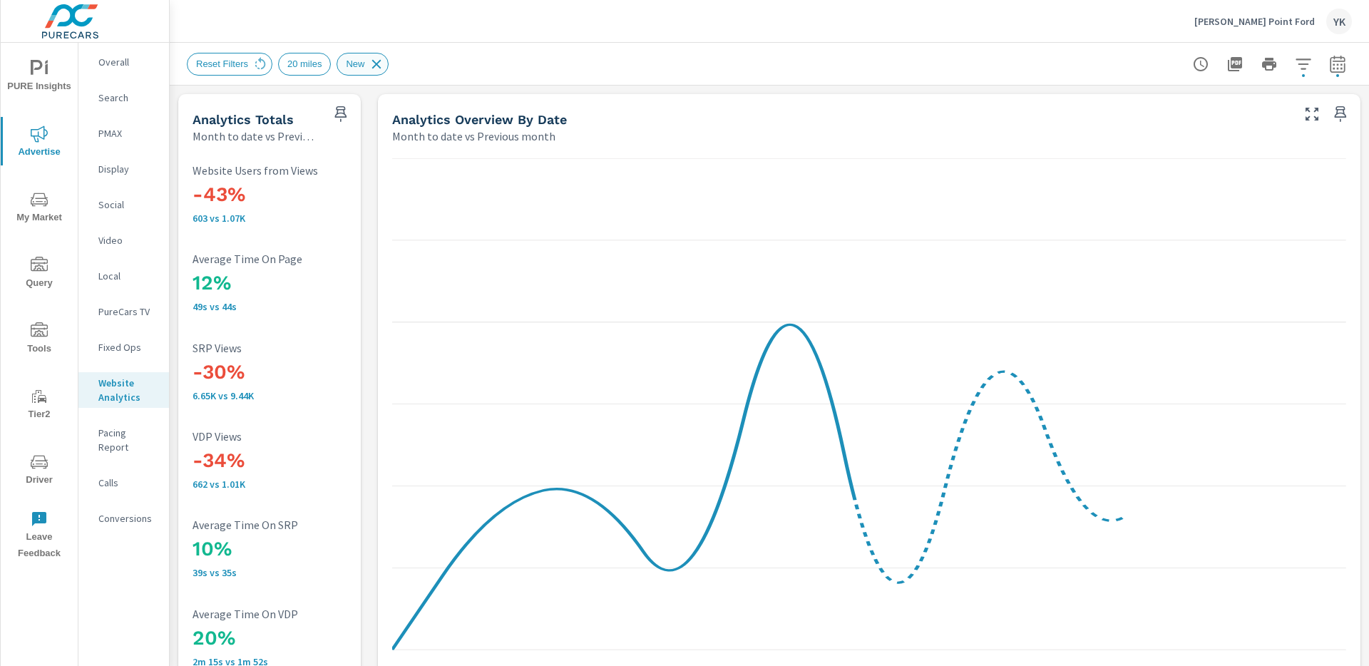
click at [382, 63] on icon at bounding box center [376, 63] width 9 height 9
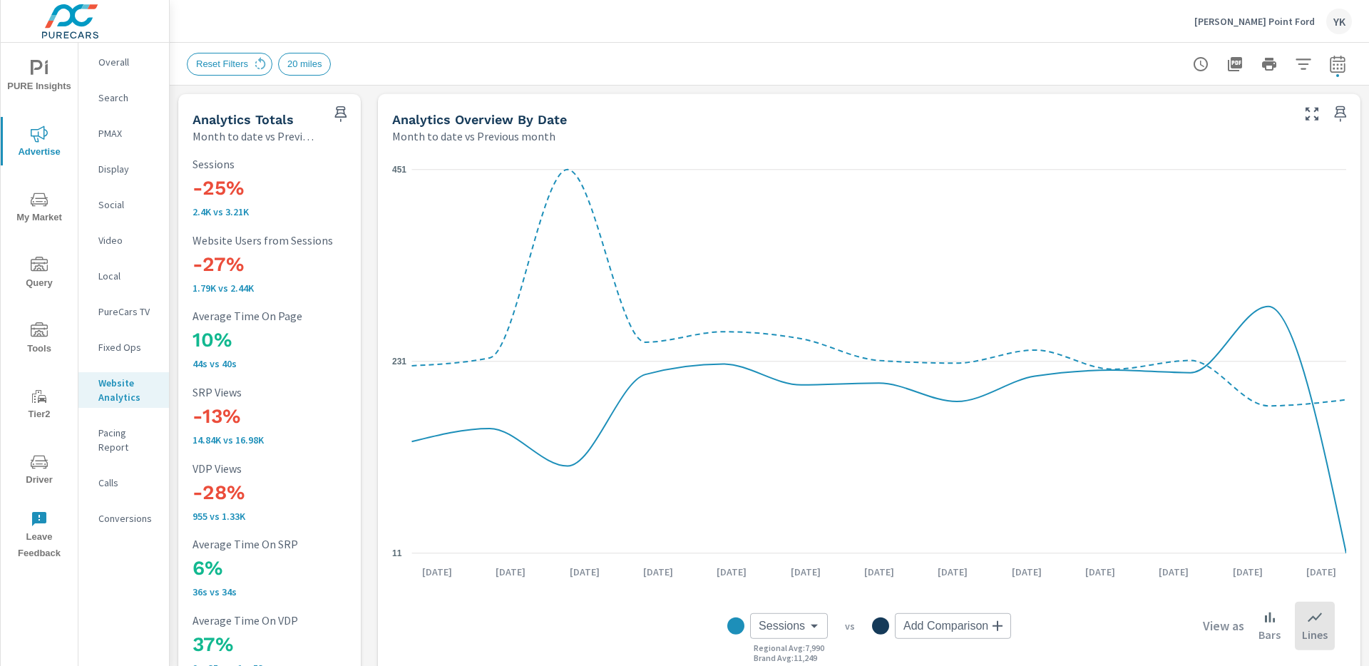
scroll to position [1, 0]
click at [48, 76] on span "PURE Insights" at bounding box center [39, 77] width 68 height 35
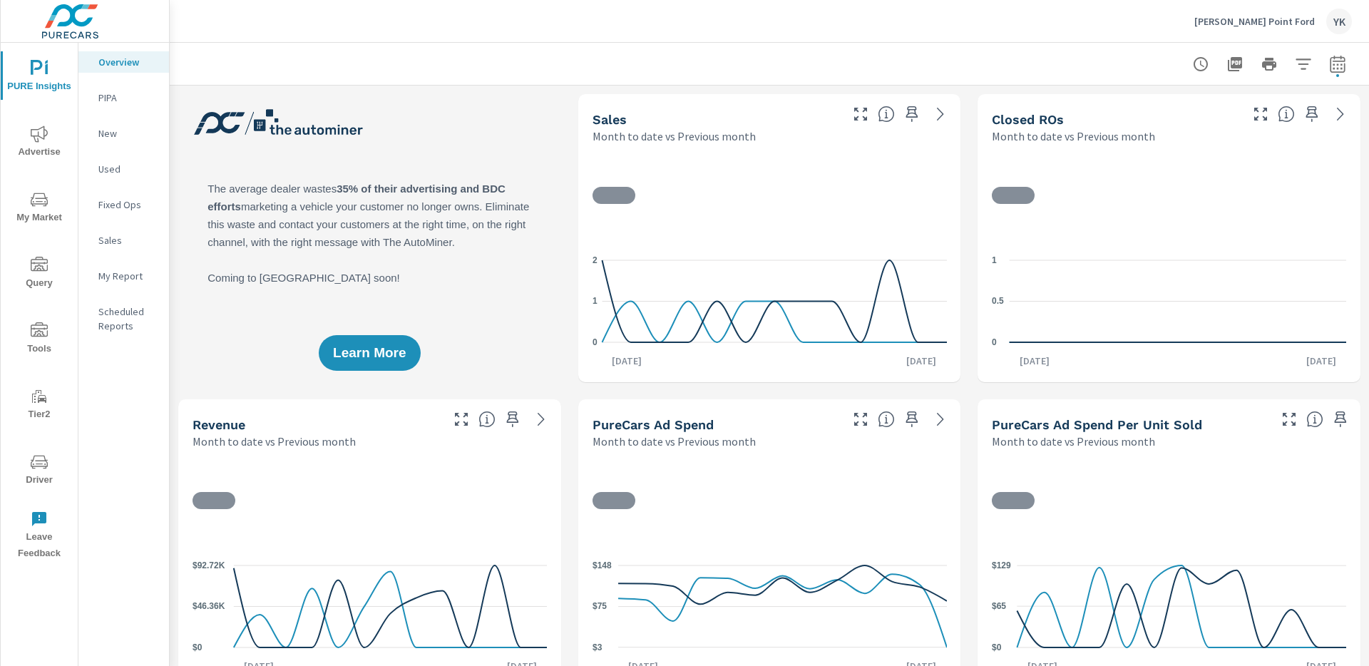
click at [39, 123] on button "Advertise" at bounding box center [39, 141] width 77 height 48
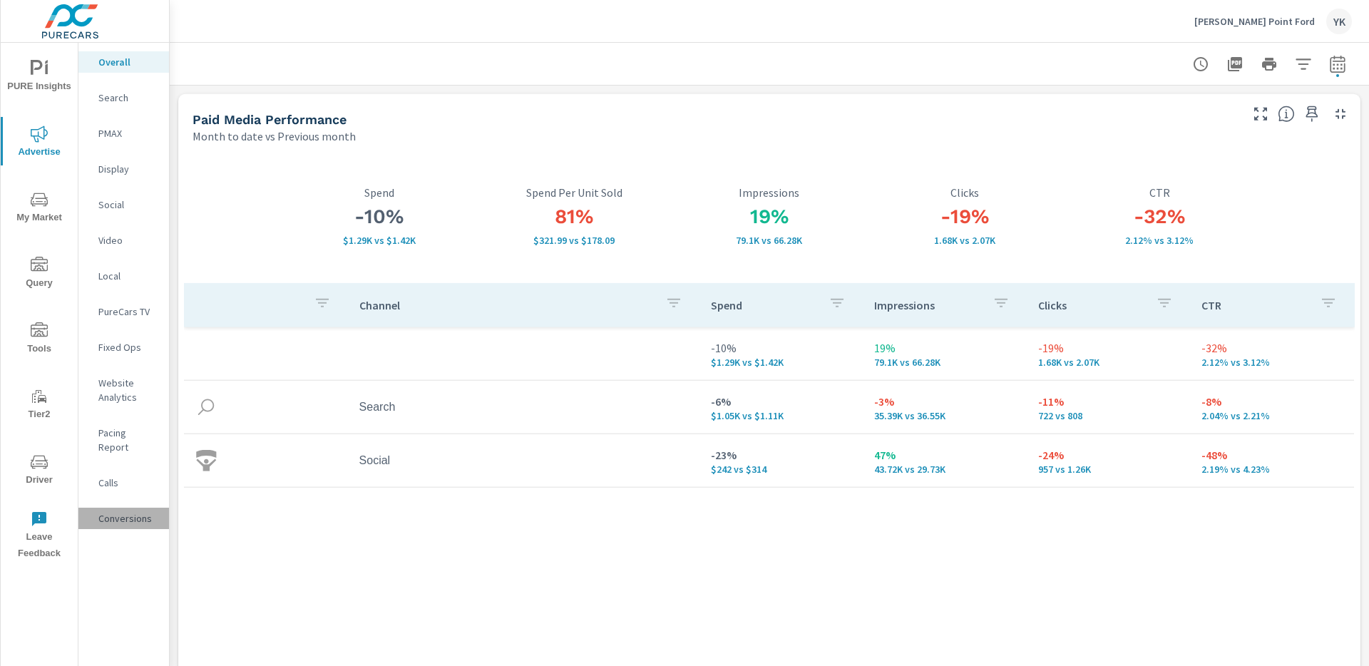
click at [113, 512] on div "Conversions" at bounding box center [123, 518] width 91 height 21
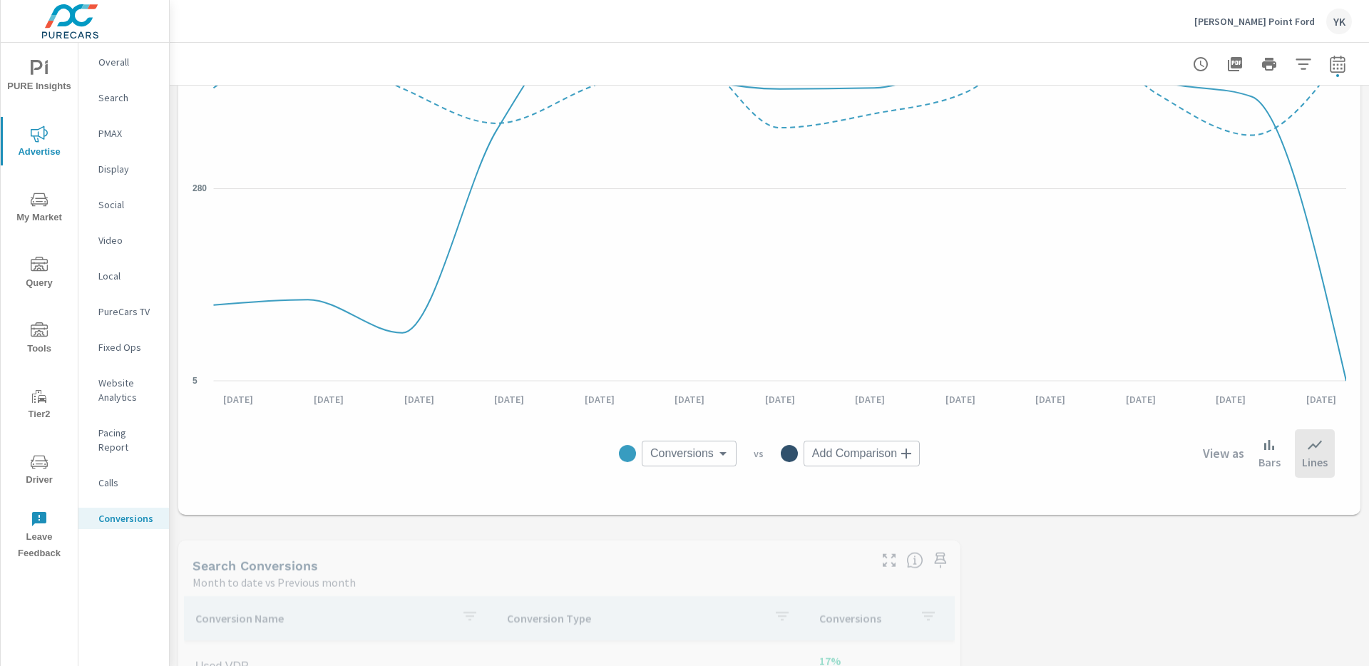
scroll to position [737, 0]
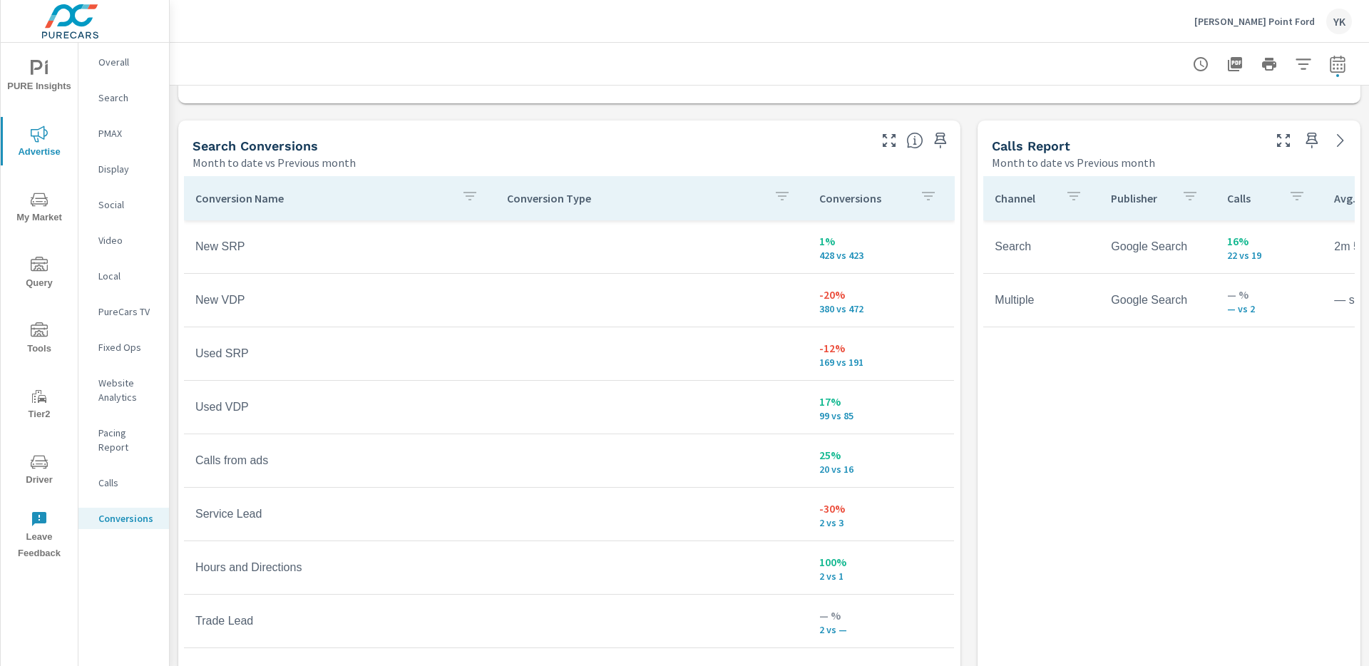
click at [46, 93] on span "PURE Insights" at bounding box center [39, 77] width 68 height 35
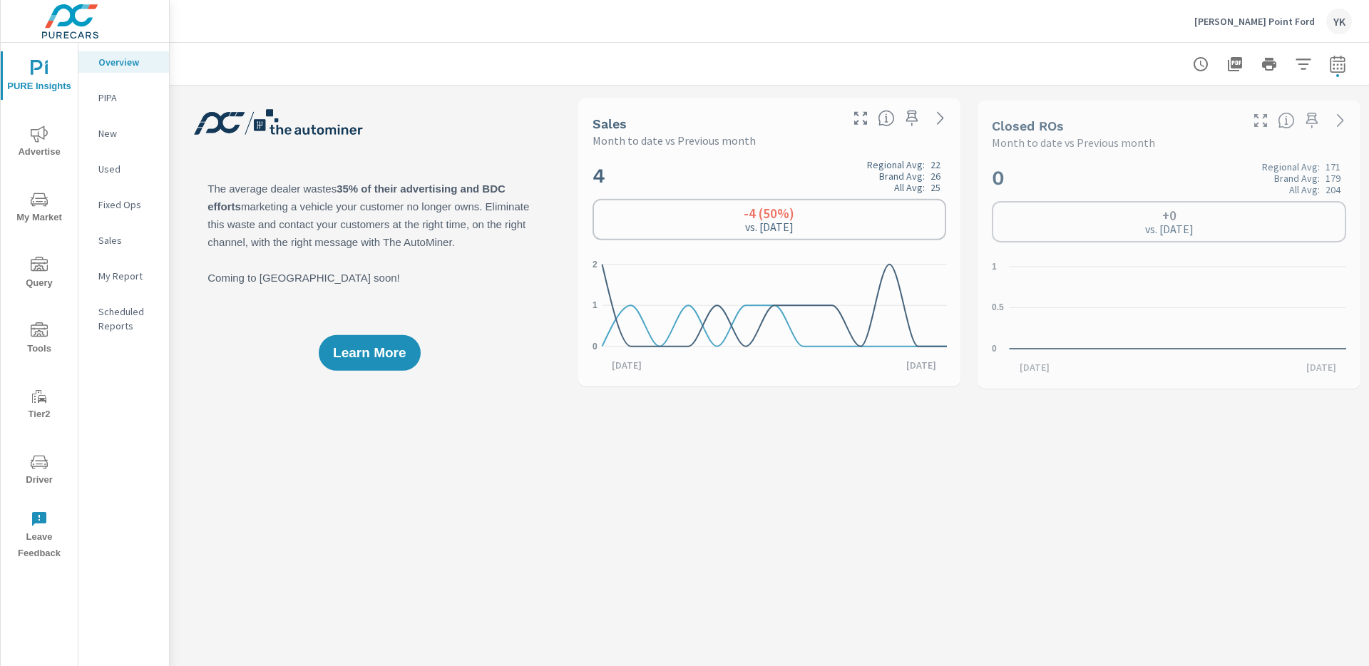
click at [145, 299] on nav "Overview PIPA New Used Fixed Ops Sales My Report Scheduled Reports" at bounding box center [123, 200] width 91 height 314
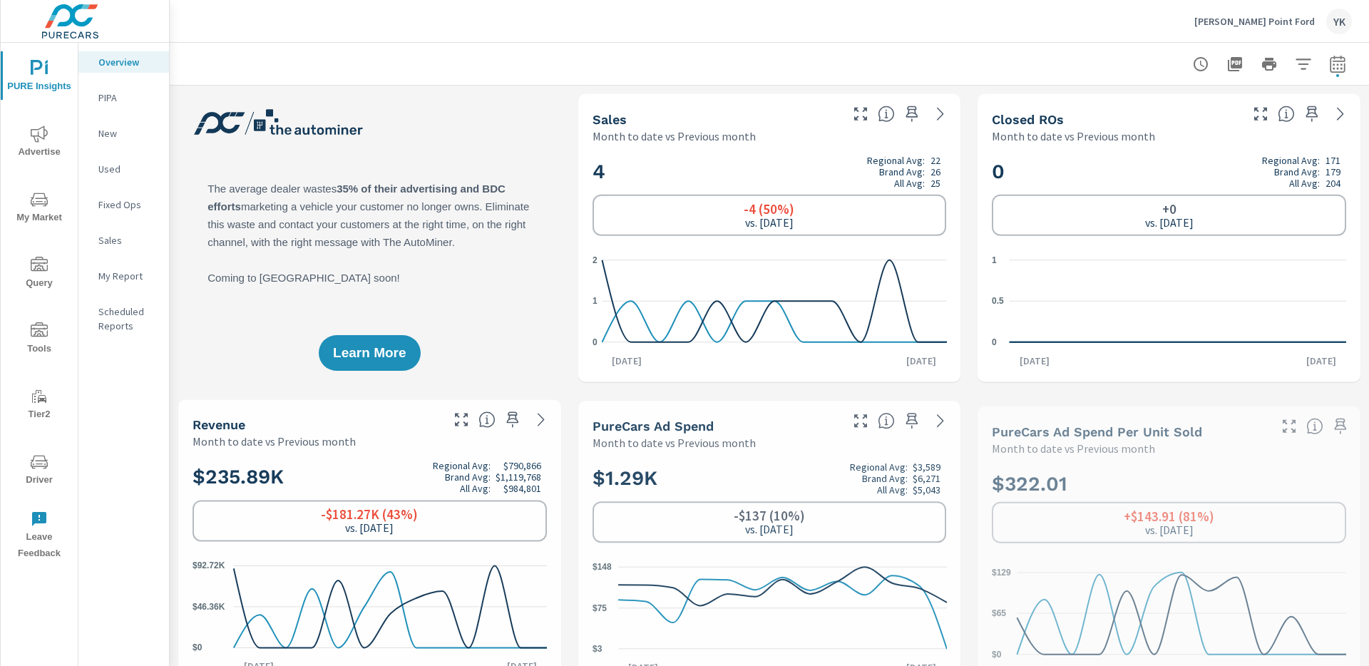
scroll to position [1, 0]
click at [143, 287] on nav "Overview PIPA New Used Fixed Ops Sales My Report Scheduled Reports" at bounding box center [123, 200] width 91 height 314
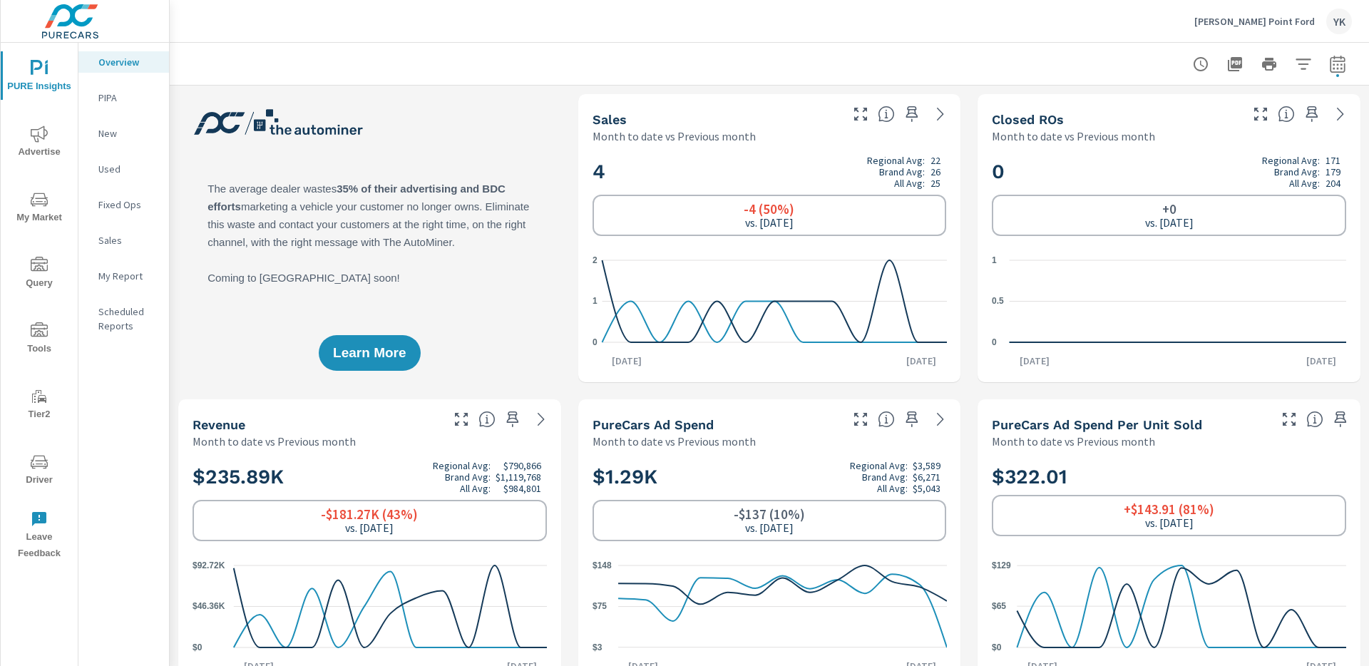
click at [123, 261] on nav "Overview PIPA New Used Fixed Ops Sales My Report Scheduled Reports" at bounding box center [123, 200] width 91 height 314
click at [123, 283] on div "My Report" at bounding box center [123, 275] width 91 height 21
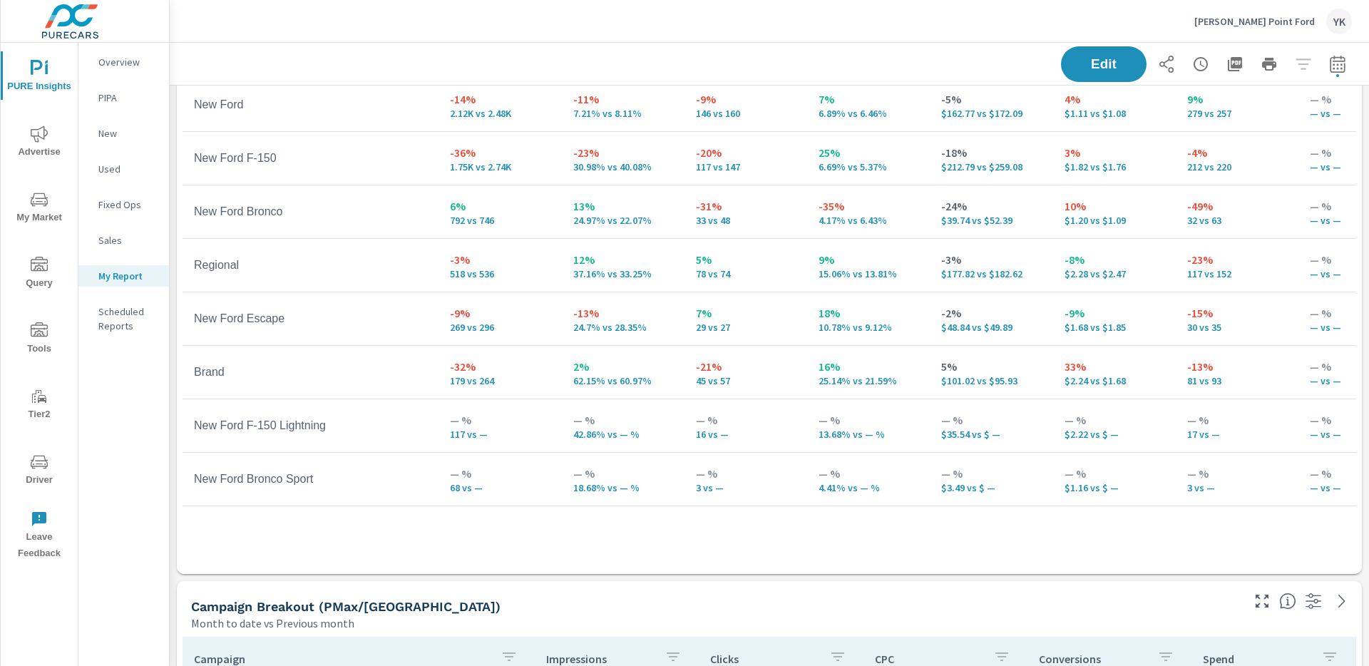
scroll to position [658, 0]
